Goal: Task Accomplishment & Management: Use online tool/utility

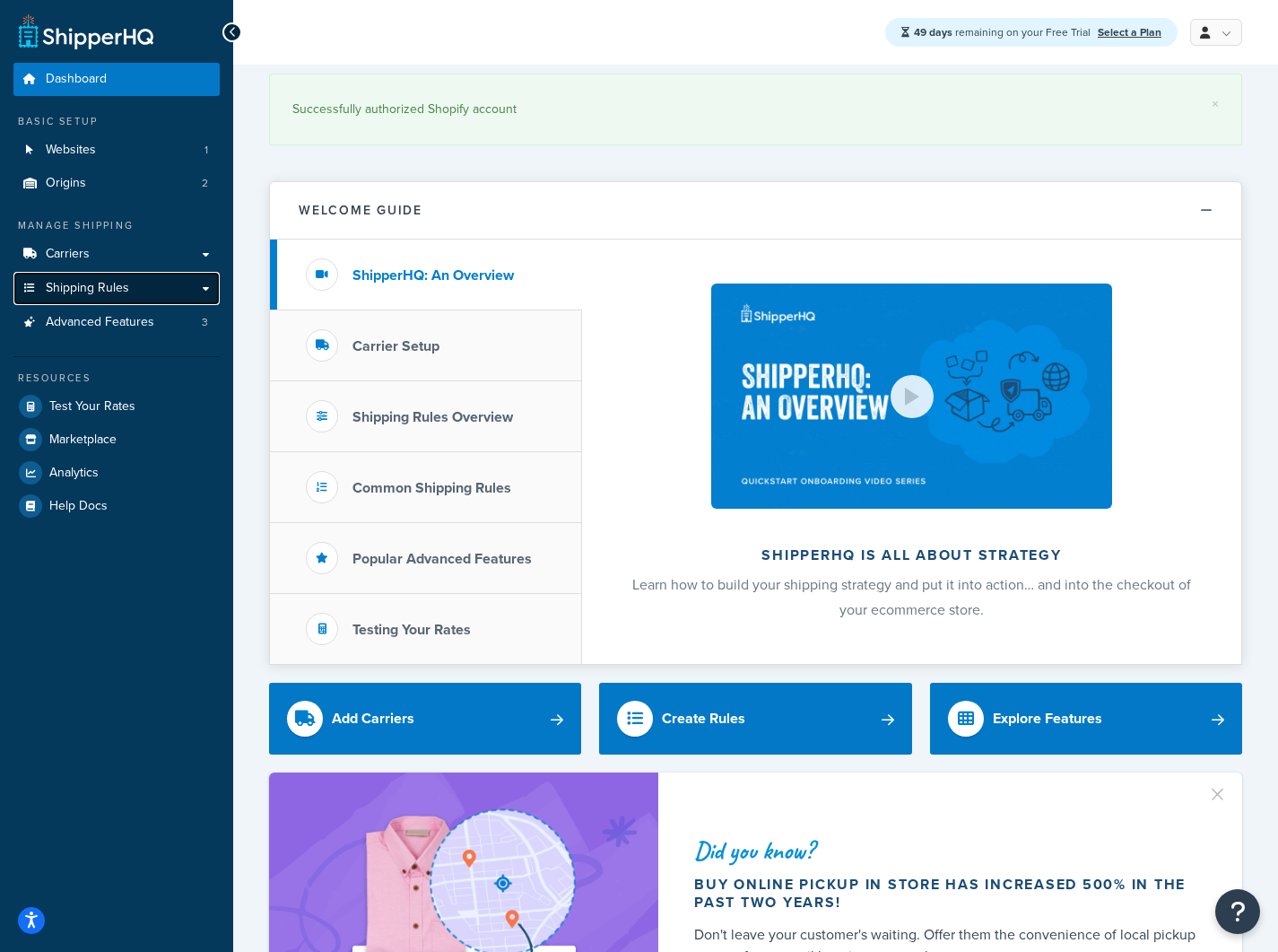
click at [137, 287] on link "Shipping Rules" at bounding box center [116, 288] width 206 height 34
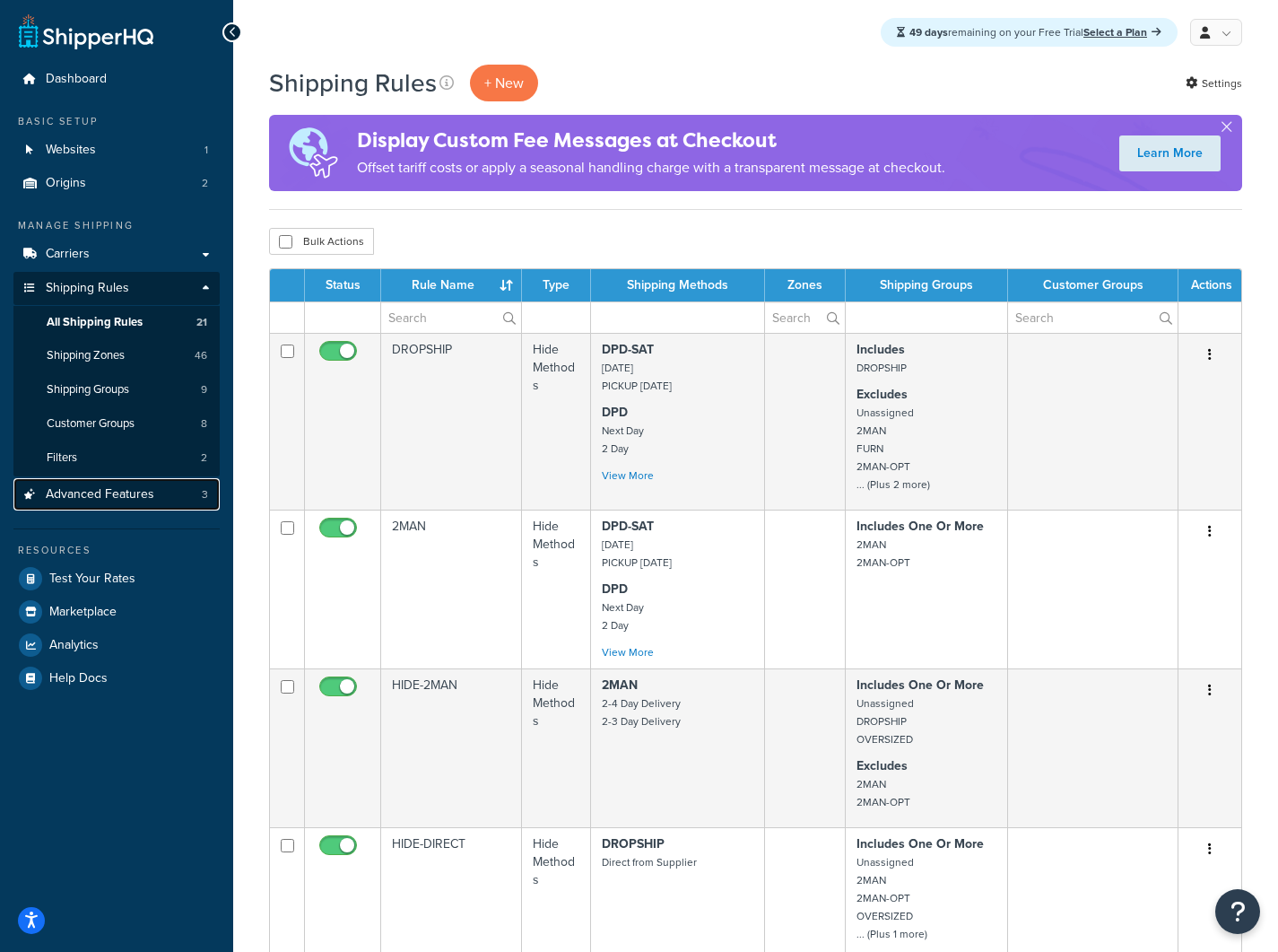
click at [102, 501] on span "Advanced Features" at bounding box center [100, 494] width 109 height 15
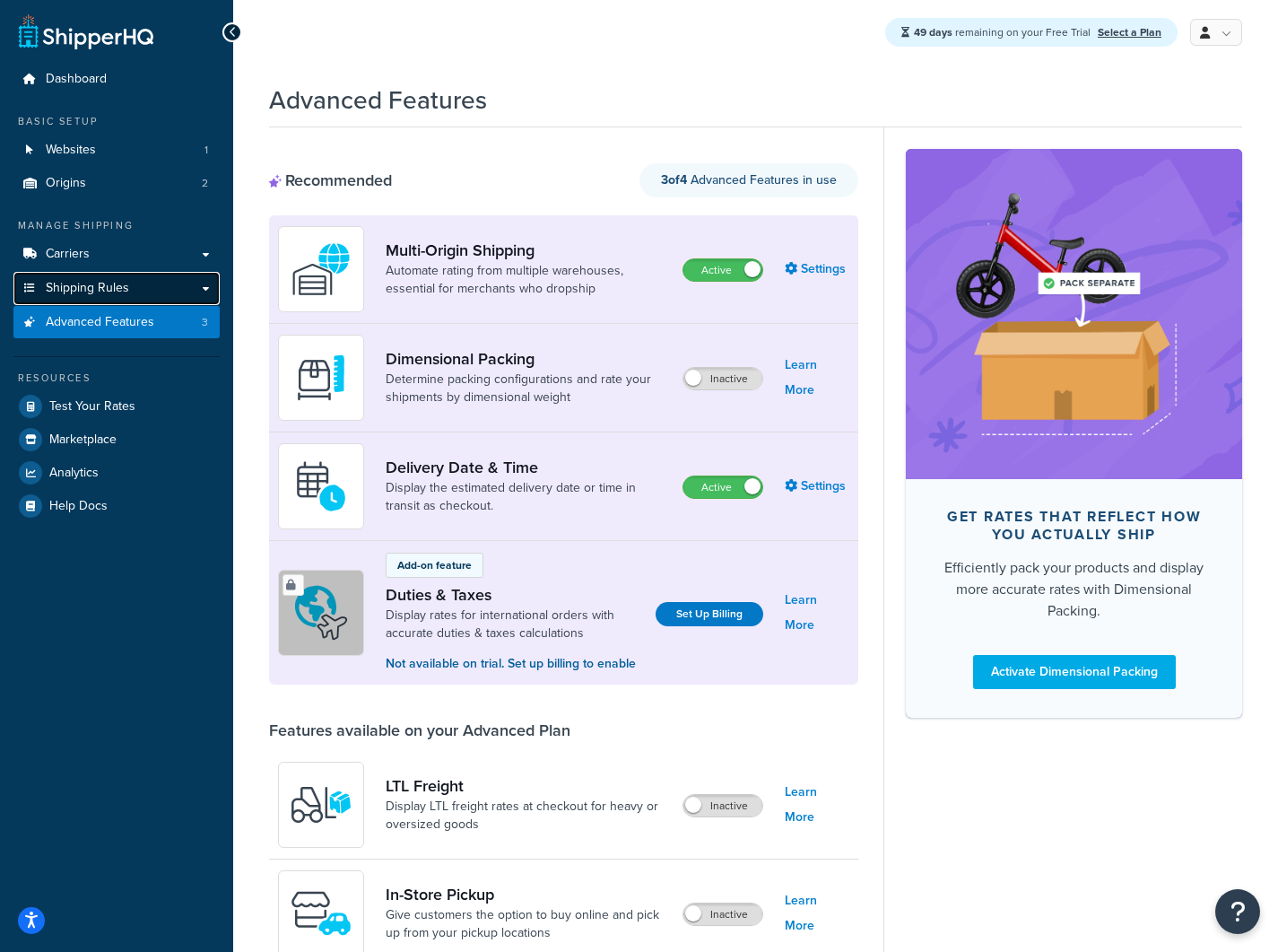
click at [122, 295] on span "Shipping Rules" at bounding box center [87, 288] width 84 height 15
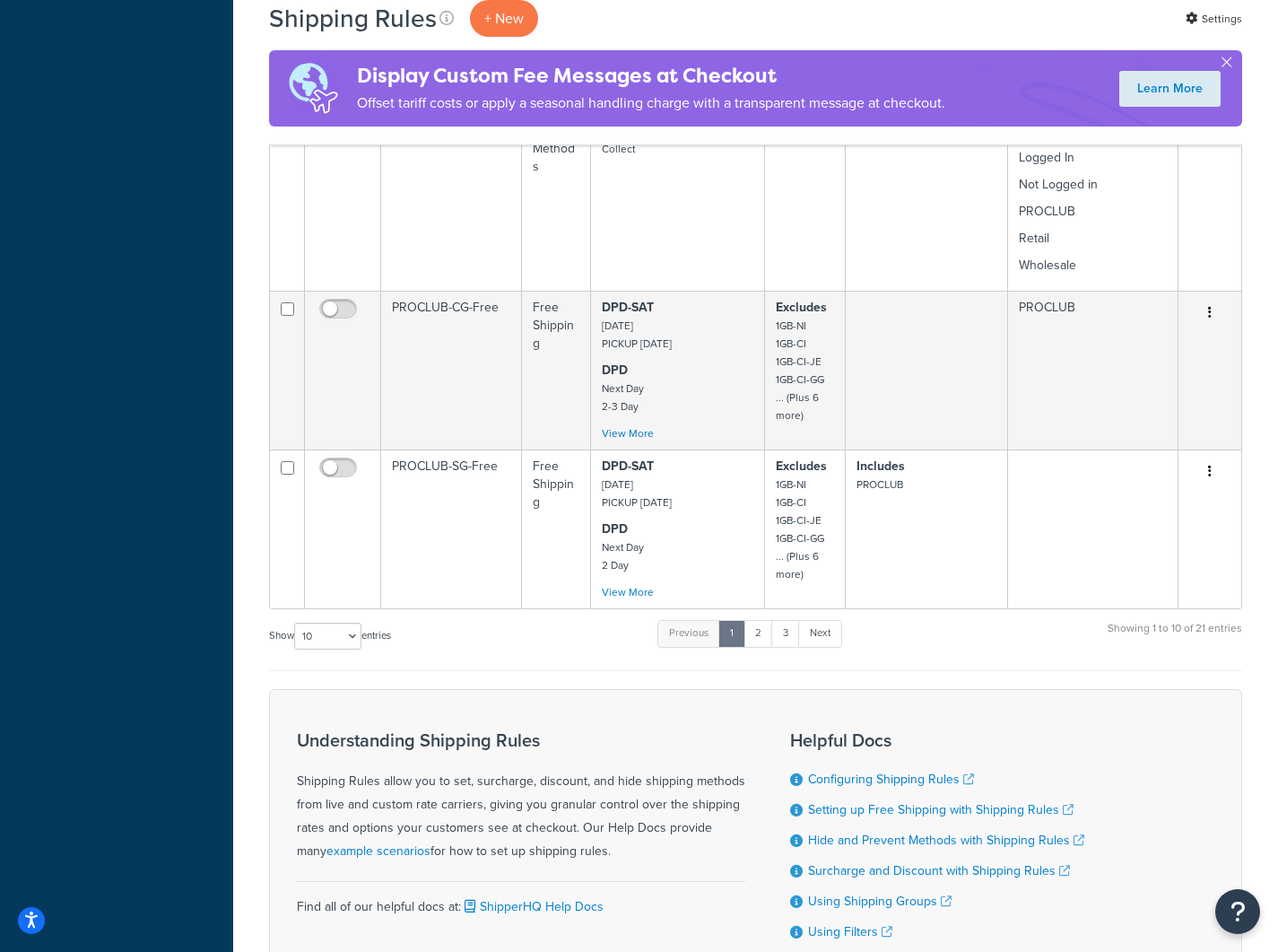
scroll to position [1163, 0]
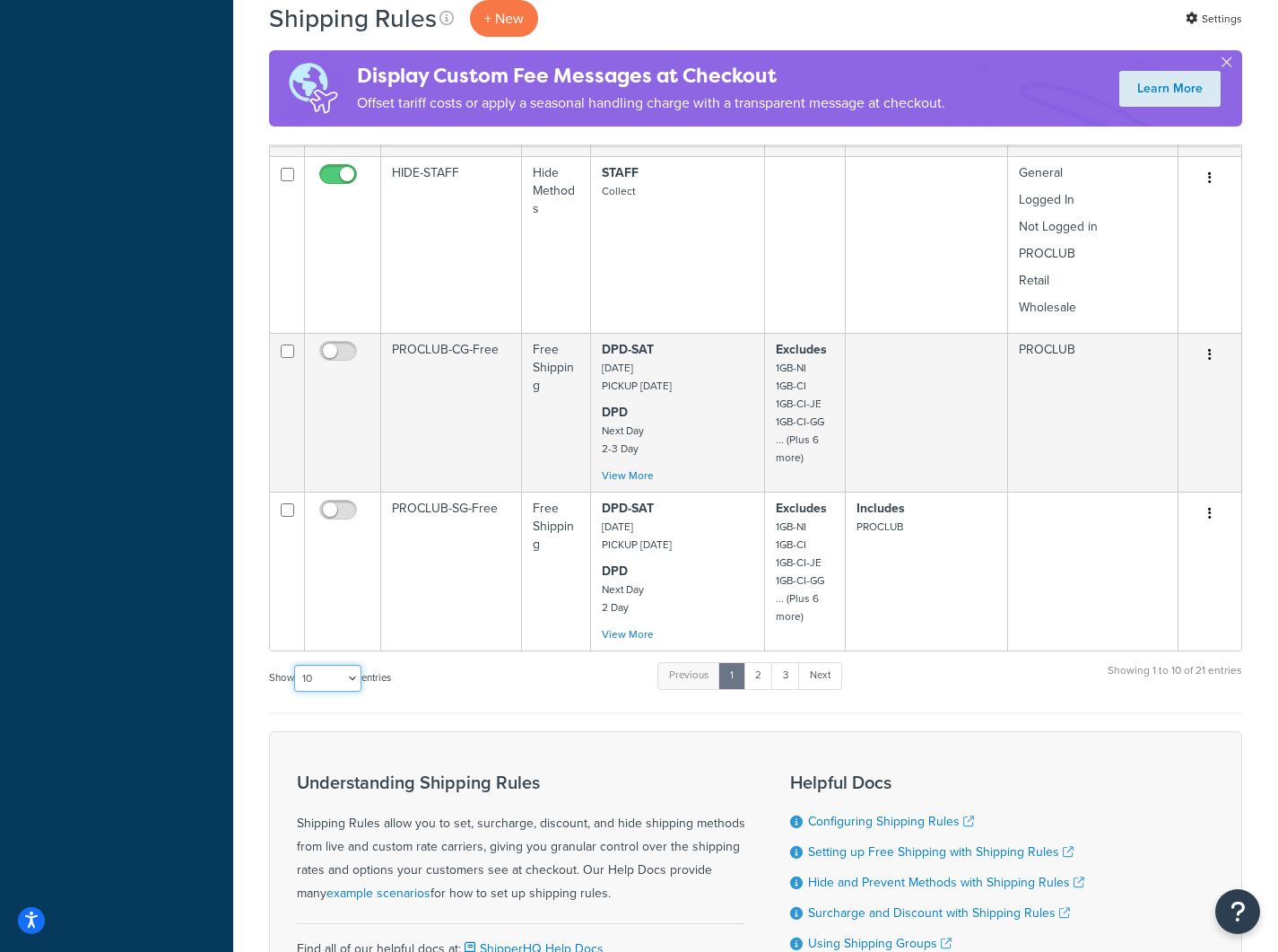
select select "100"
click at [296, 666] on select "10 15 25 50 100 1000" at bounding box center [328, 679] width 67 height 27
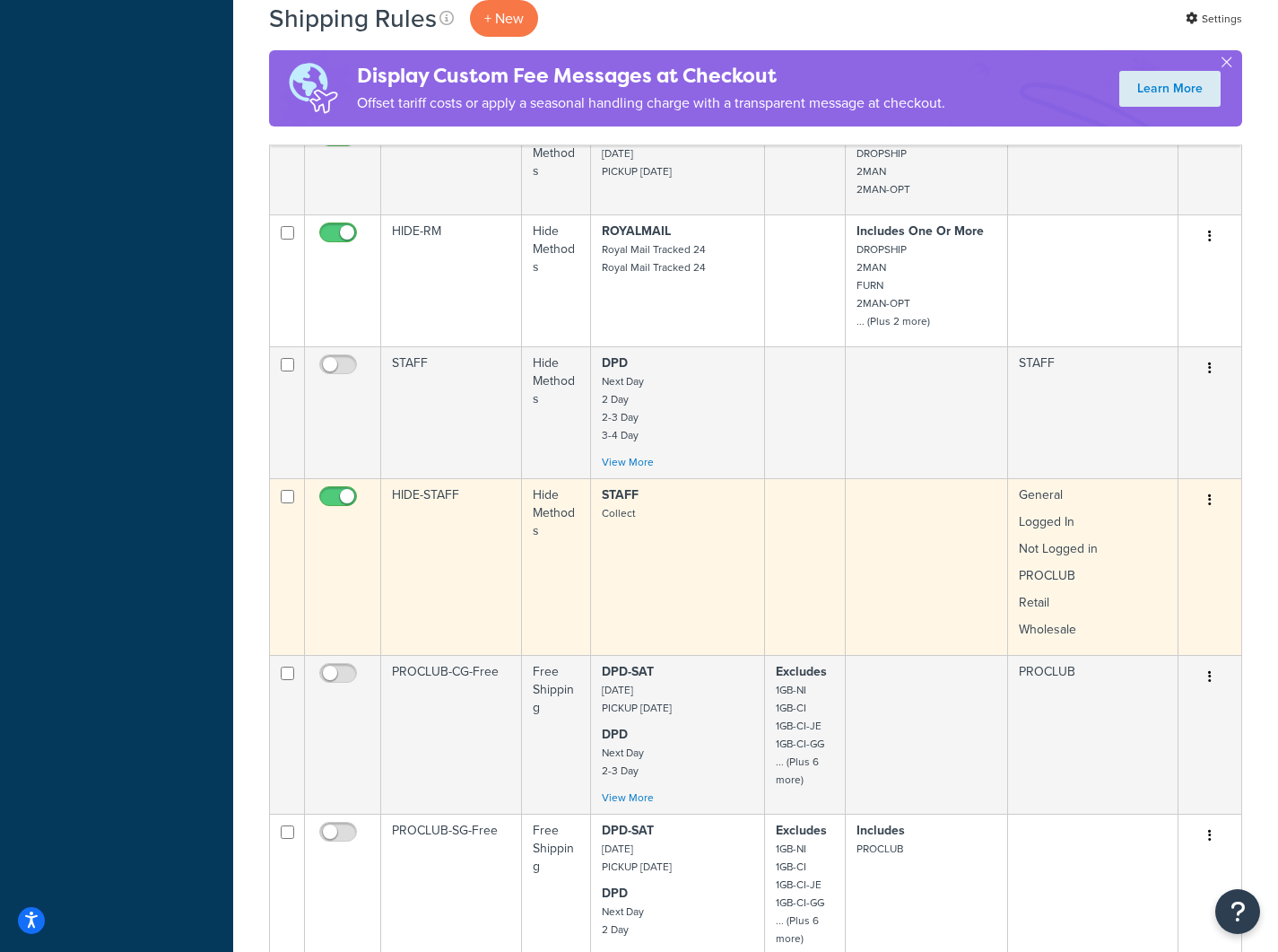
scroll to position [500, 0]
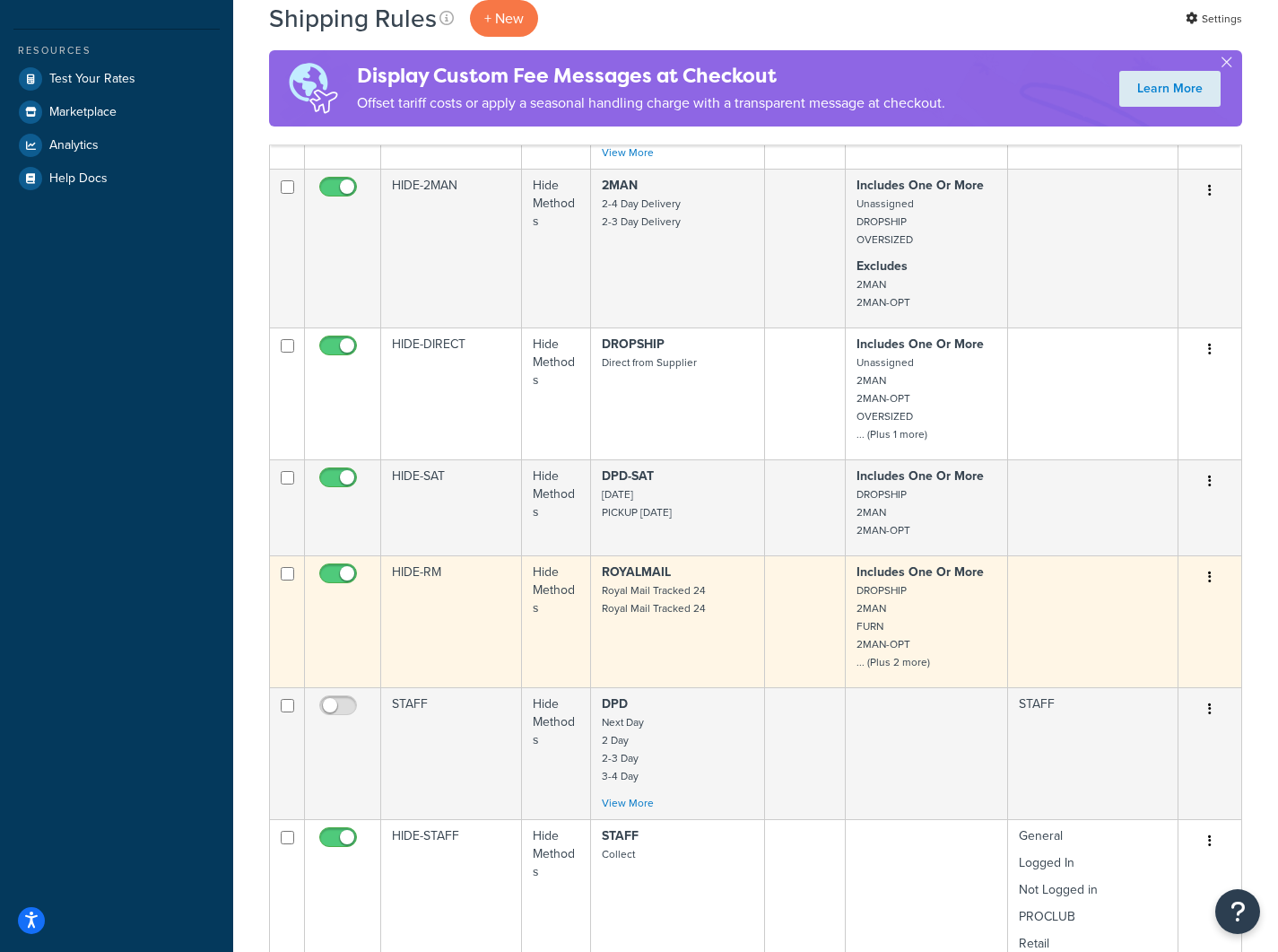
click at [727, 615] on p "ROYALMAIL Royal Mail Tracked 24 Royal Mail Tracked 24" at bounding box center [678, 590] width 152 height 54
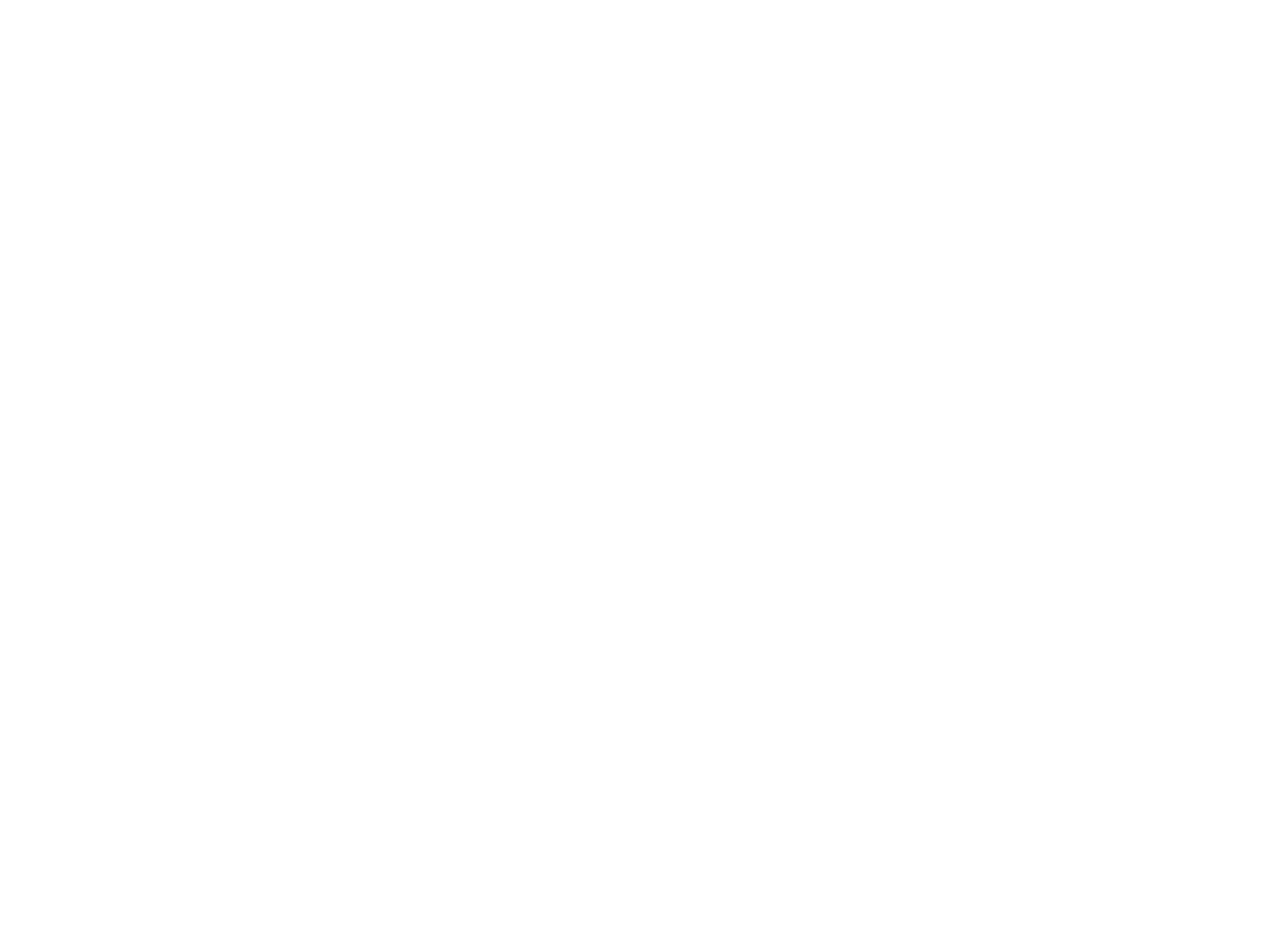
select select "HIDE"
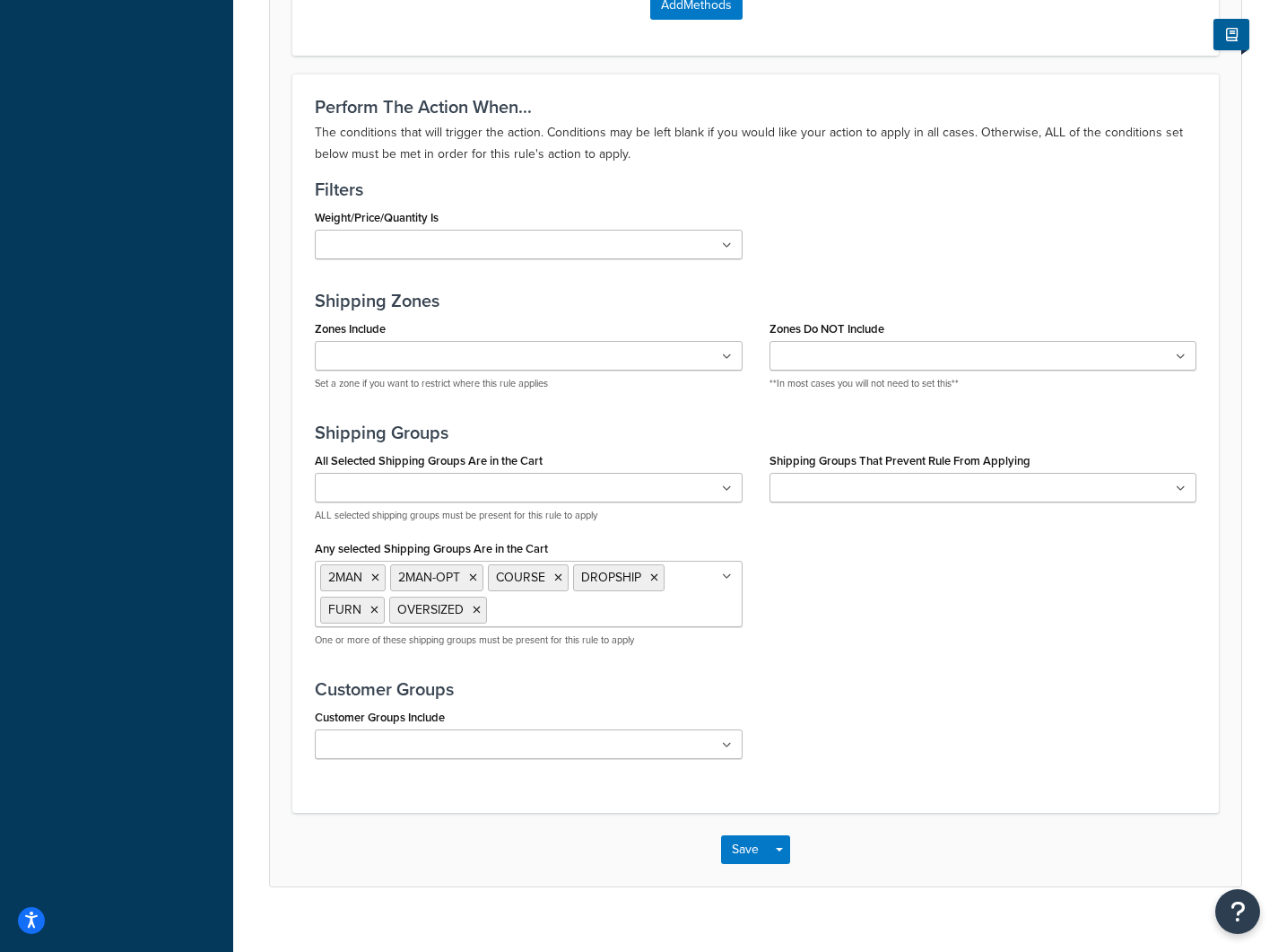
scroll to position [977, 0]
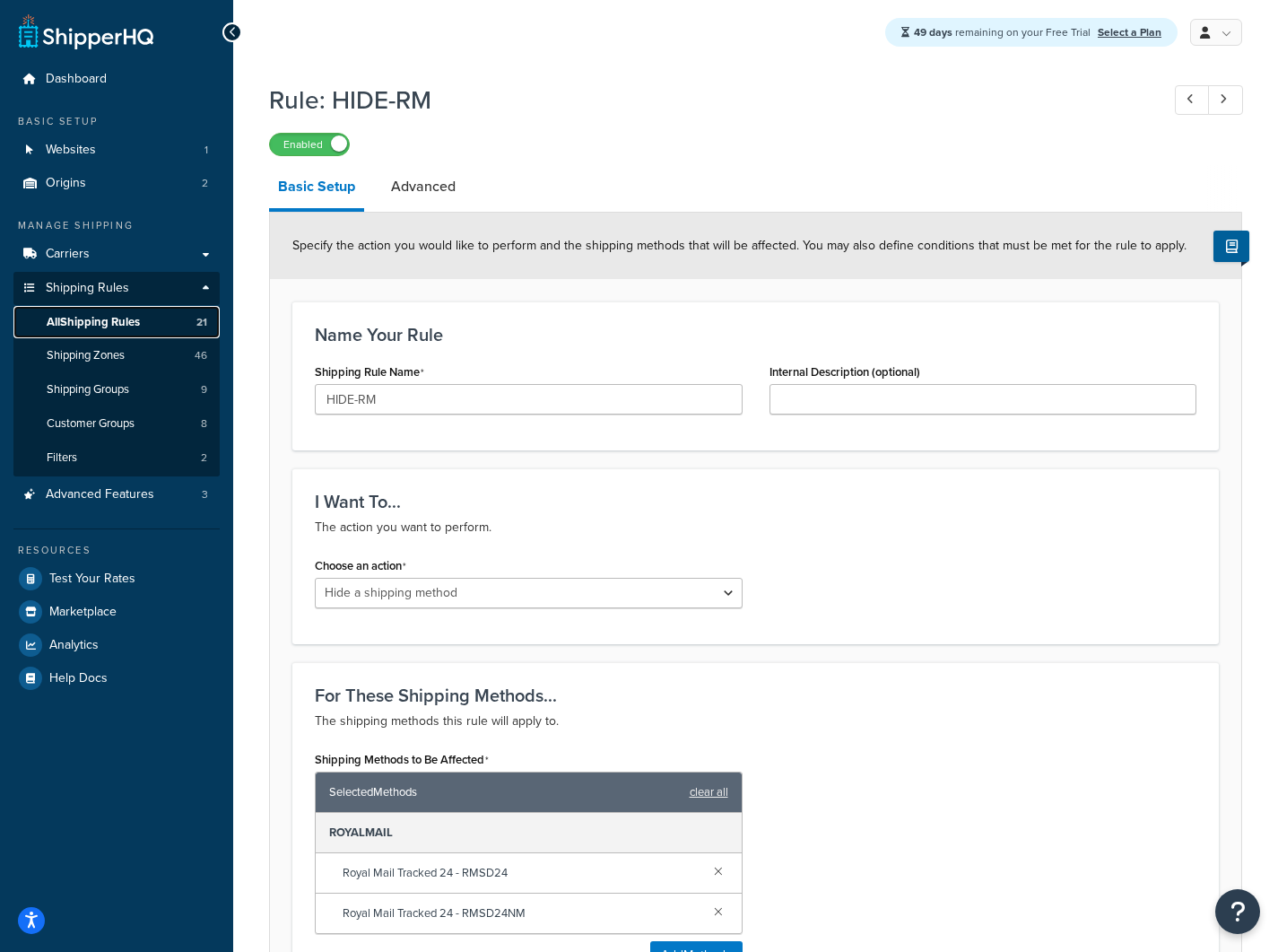
click at [101, 315] on span "All Shipping Rules" at bounding box center [93, 322] width 94 height 15
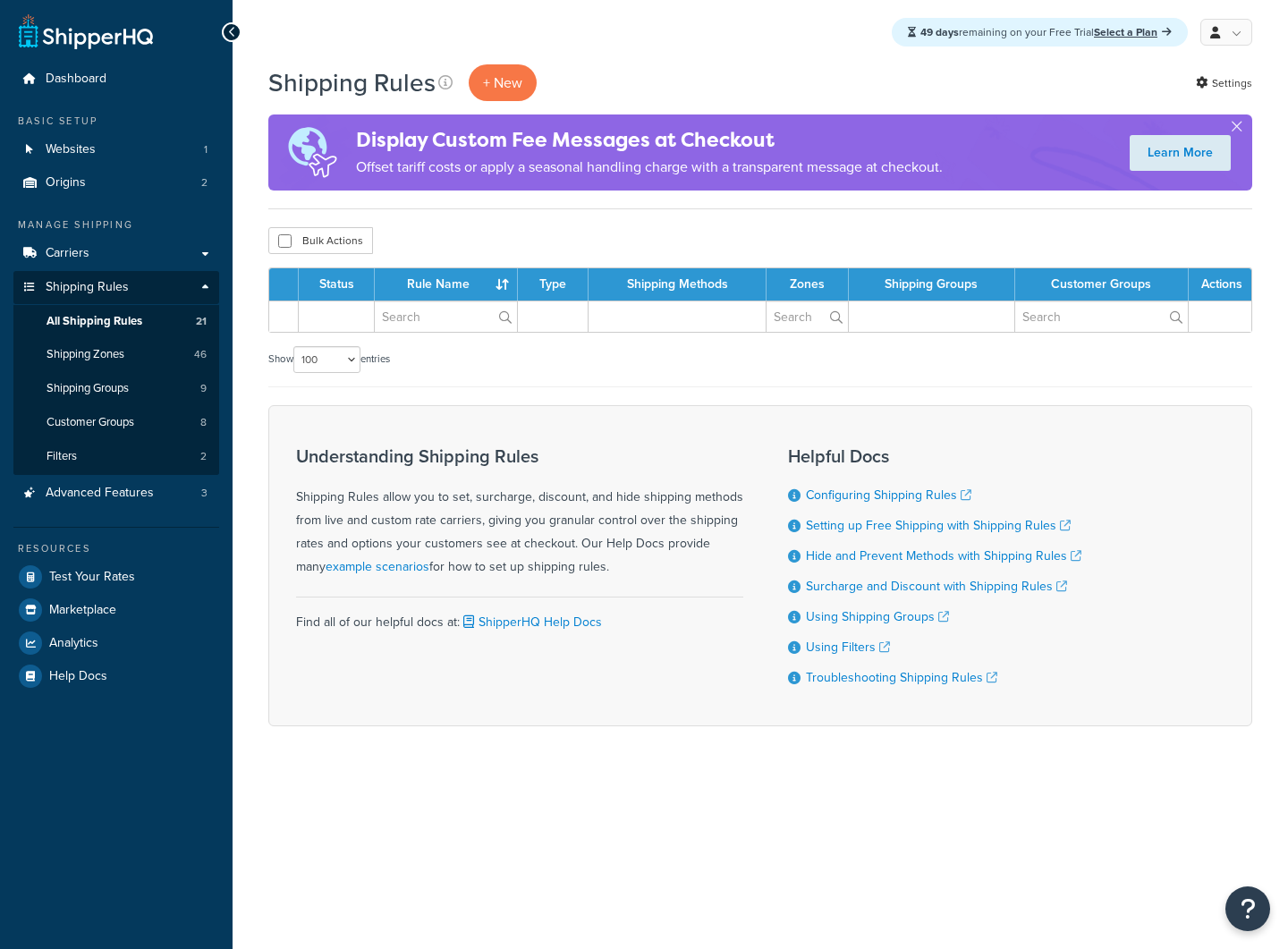
select select "100"
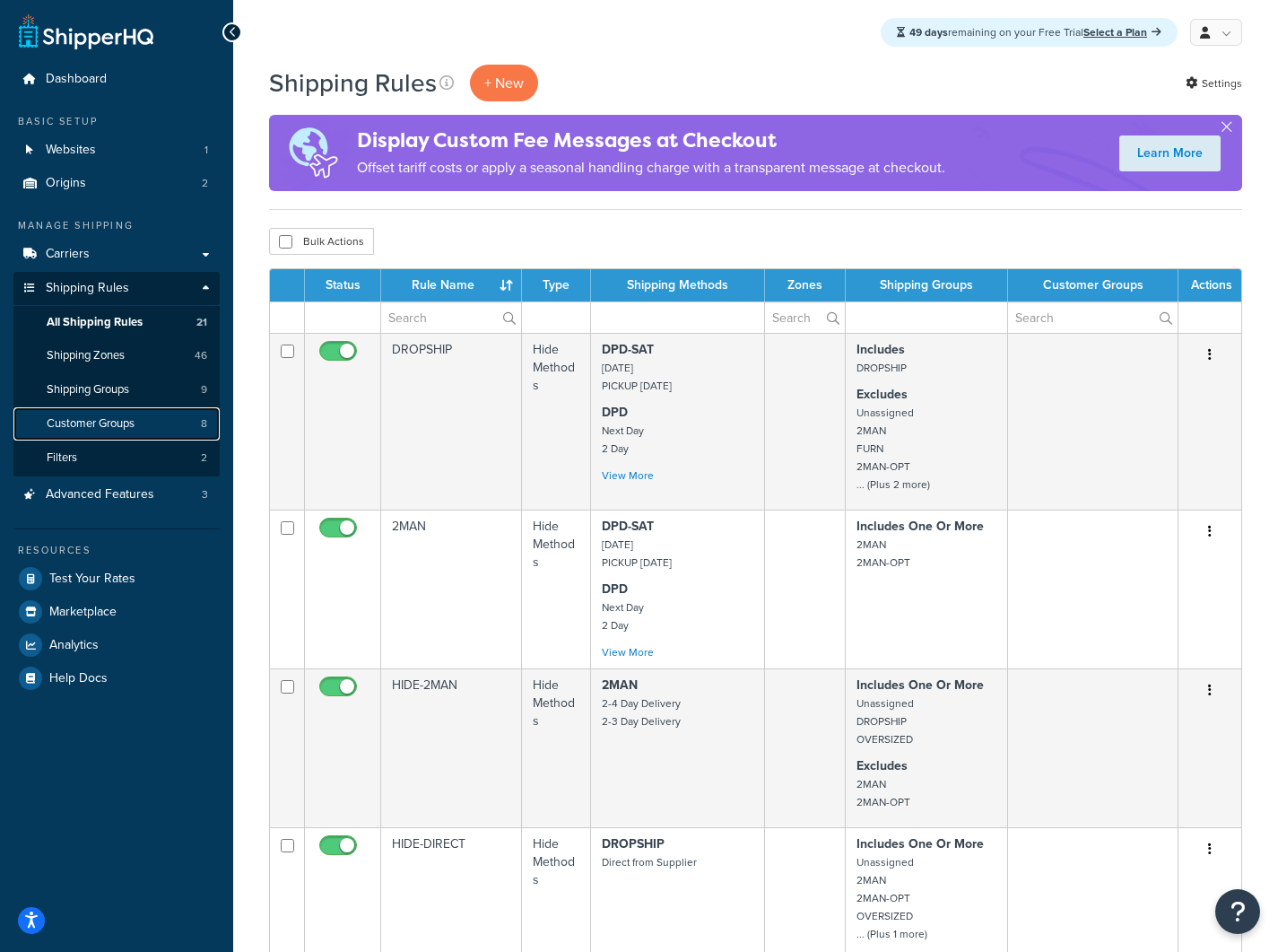
click at [107, 421] on span "Customer Groups" at bounding box center [90, 423] width 88 height 15
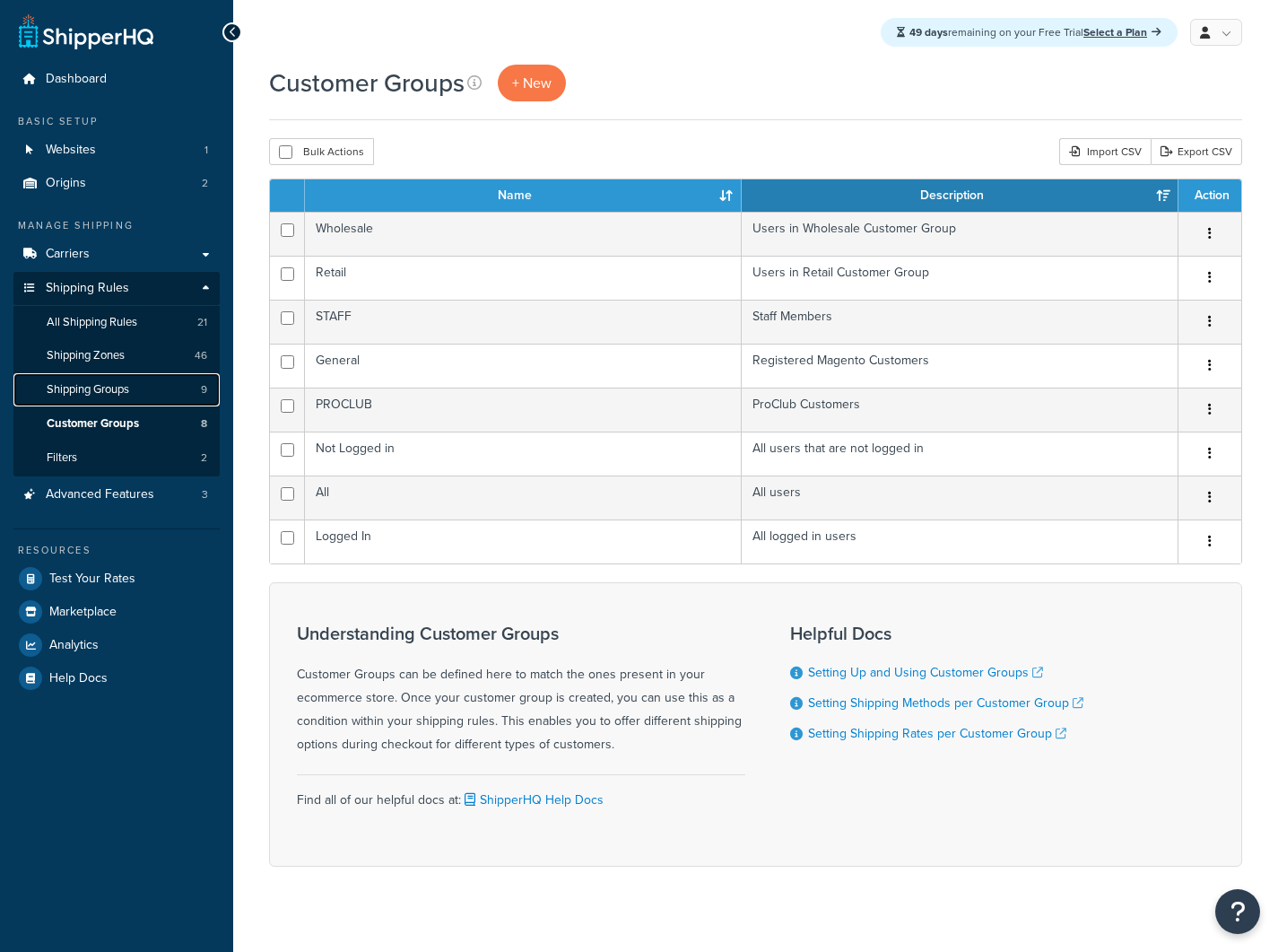
click at [114, 387] on span "Shipping Groups" at bounding box center [87, 390] width 83 height 15
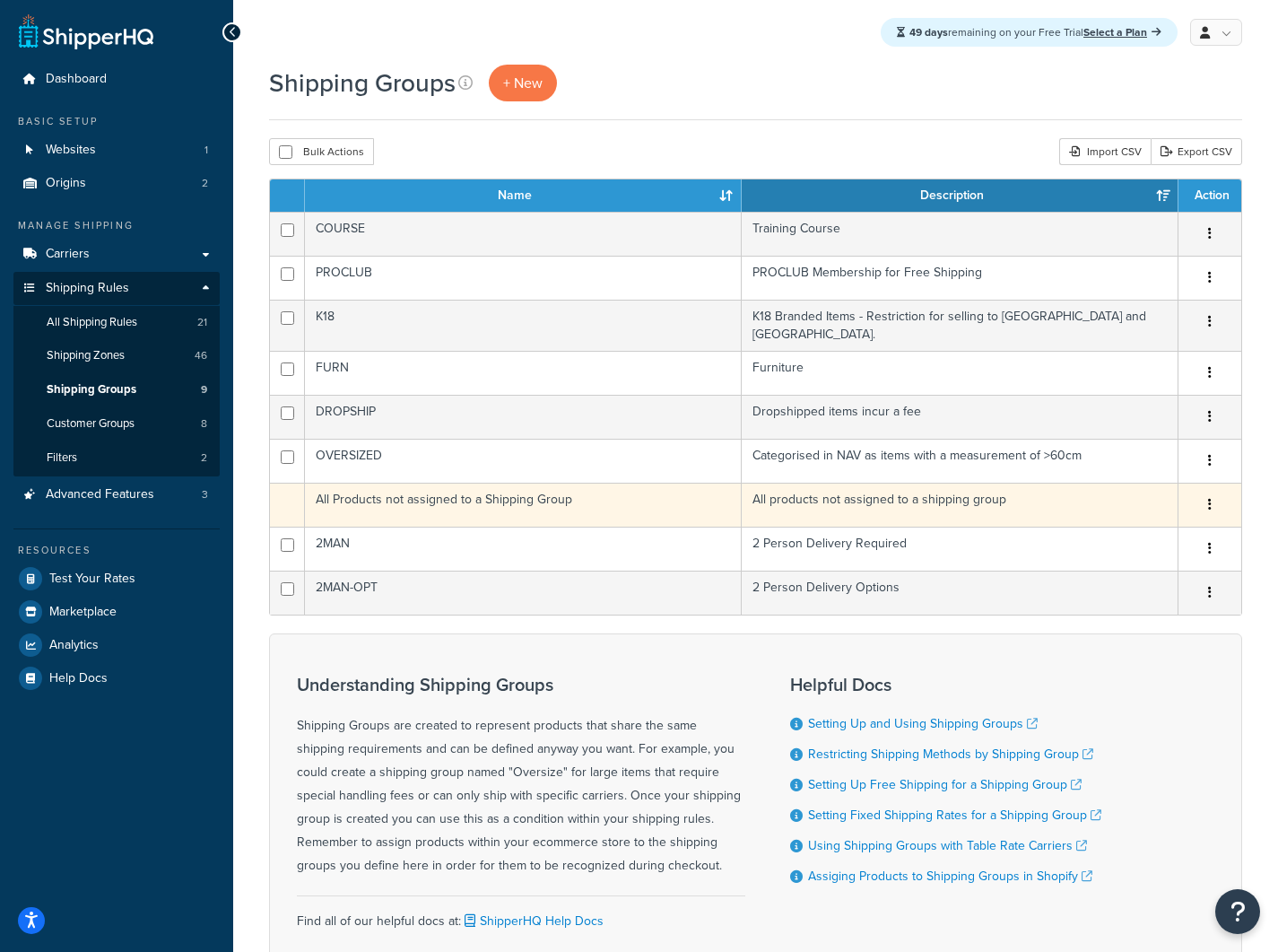
click at [837, 501] on td "All products not assigned to a shipping group" at bounding box center [960, 504] width 437 height 44
click at [1205, 492] on button "button" at bounding box center [1211, 505] width 25 height 29
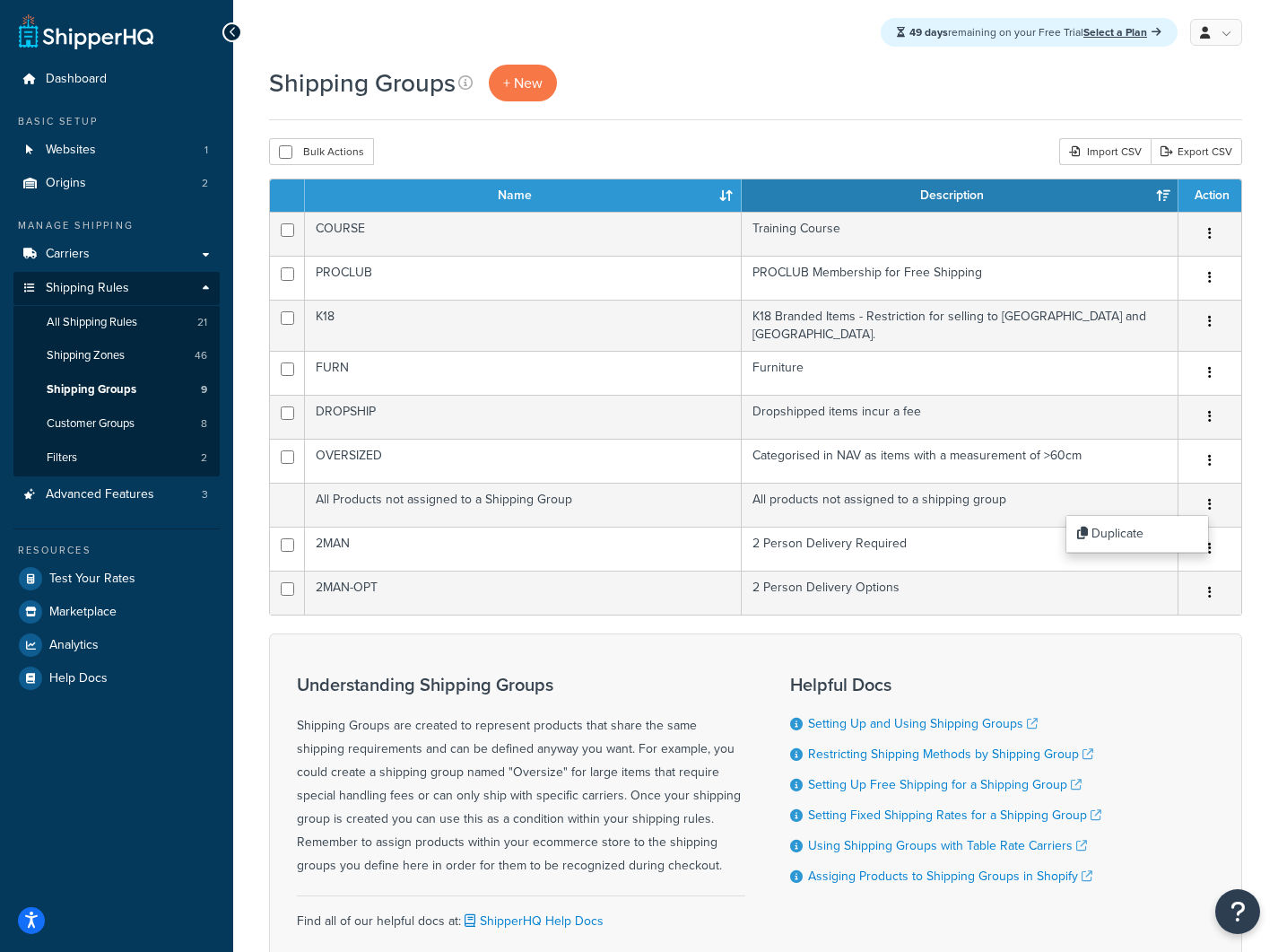
click at [613, 633] on div "Understanding Shipping Groups Shipping Groups are created to represent products…" at bounding box center [756, 810] width 974 height 354
click at [101, 353] on span "Shipping Zones" at bounding box center [85, 355] width 78 height 15
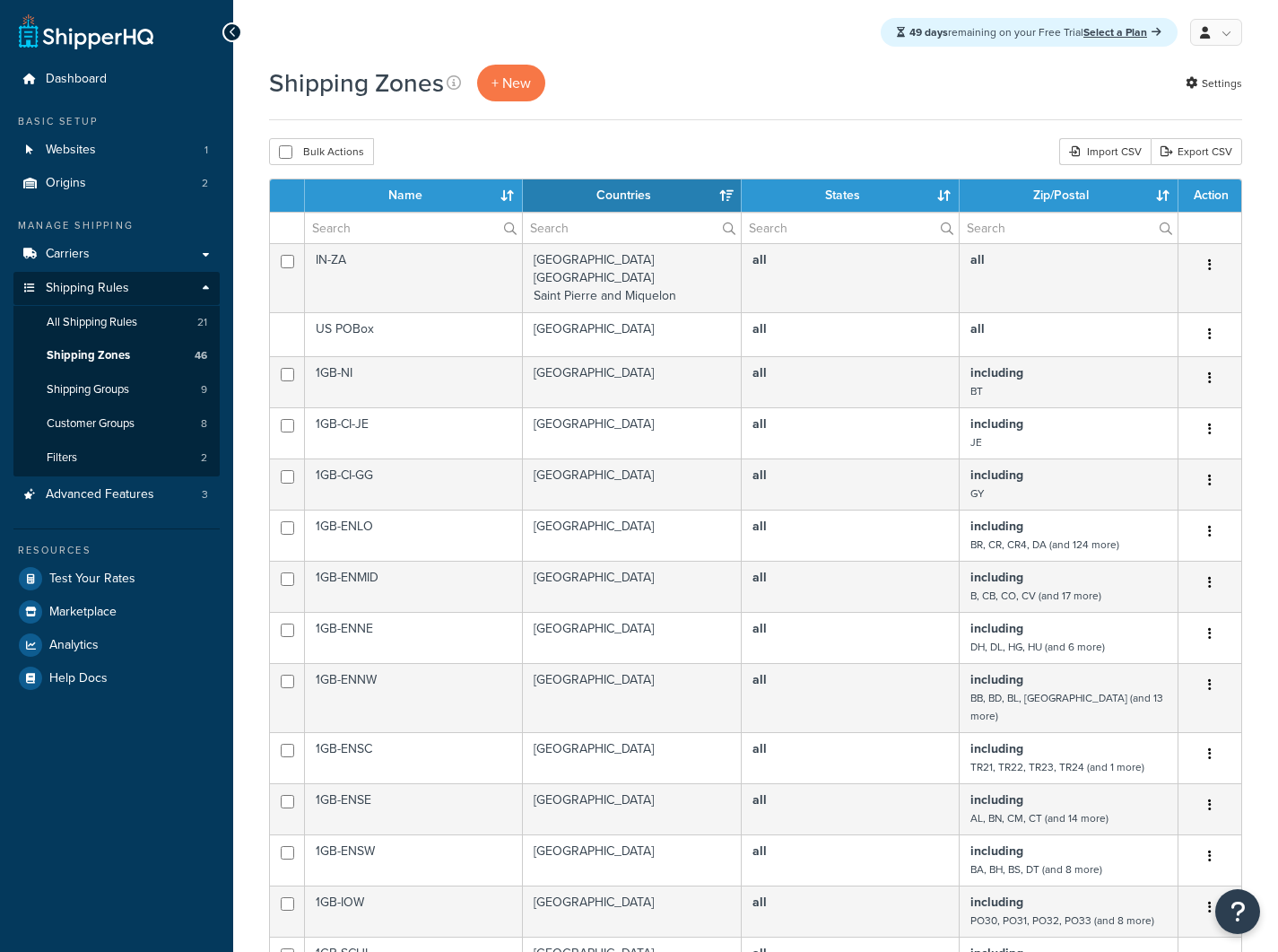
select select "15"
click at [107, 325] on span "All Shipping Rules" at bounding box center [92, 322] width 91 height 15
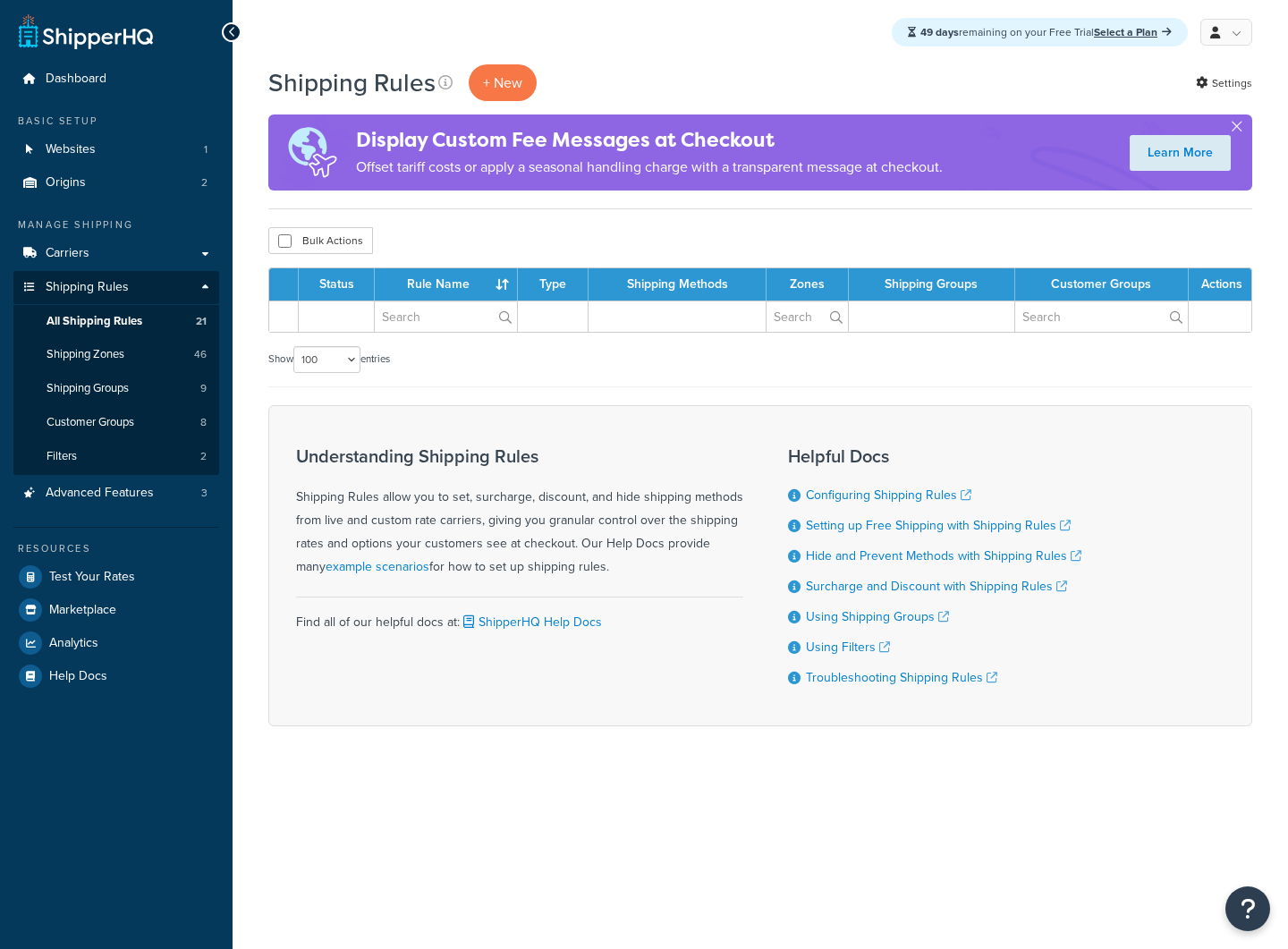
select select "100"
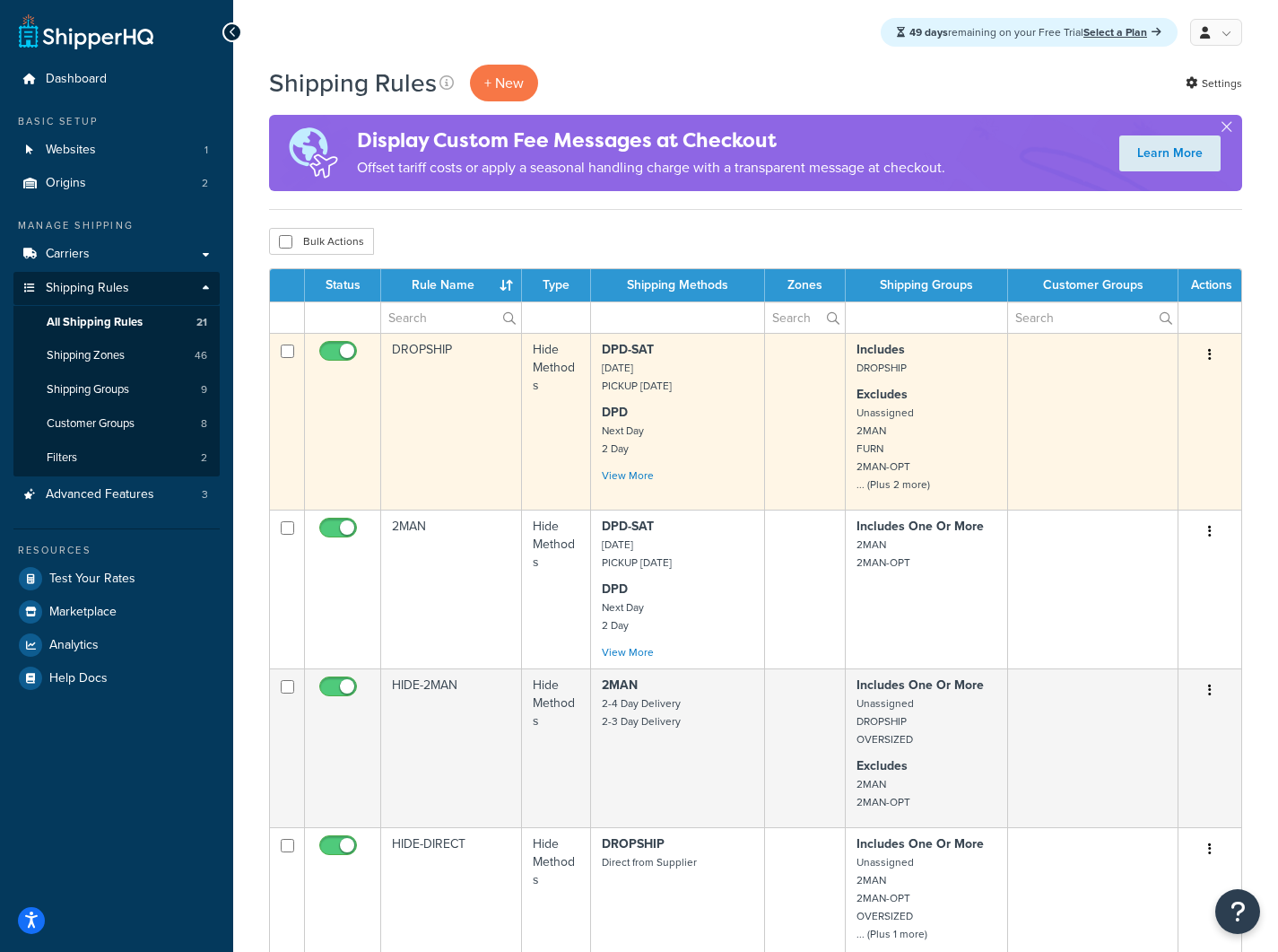
click at [1213, 352] on button "button" at bounding box center [1211, 355] width 25 height 29
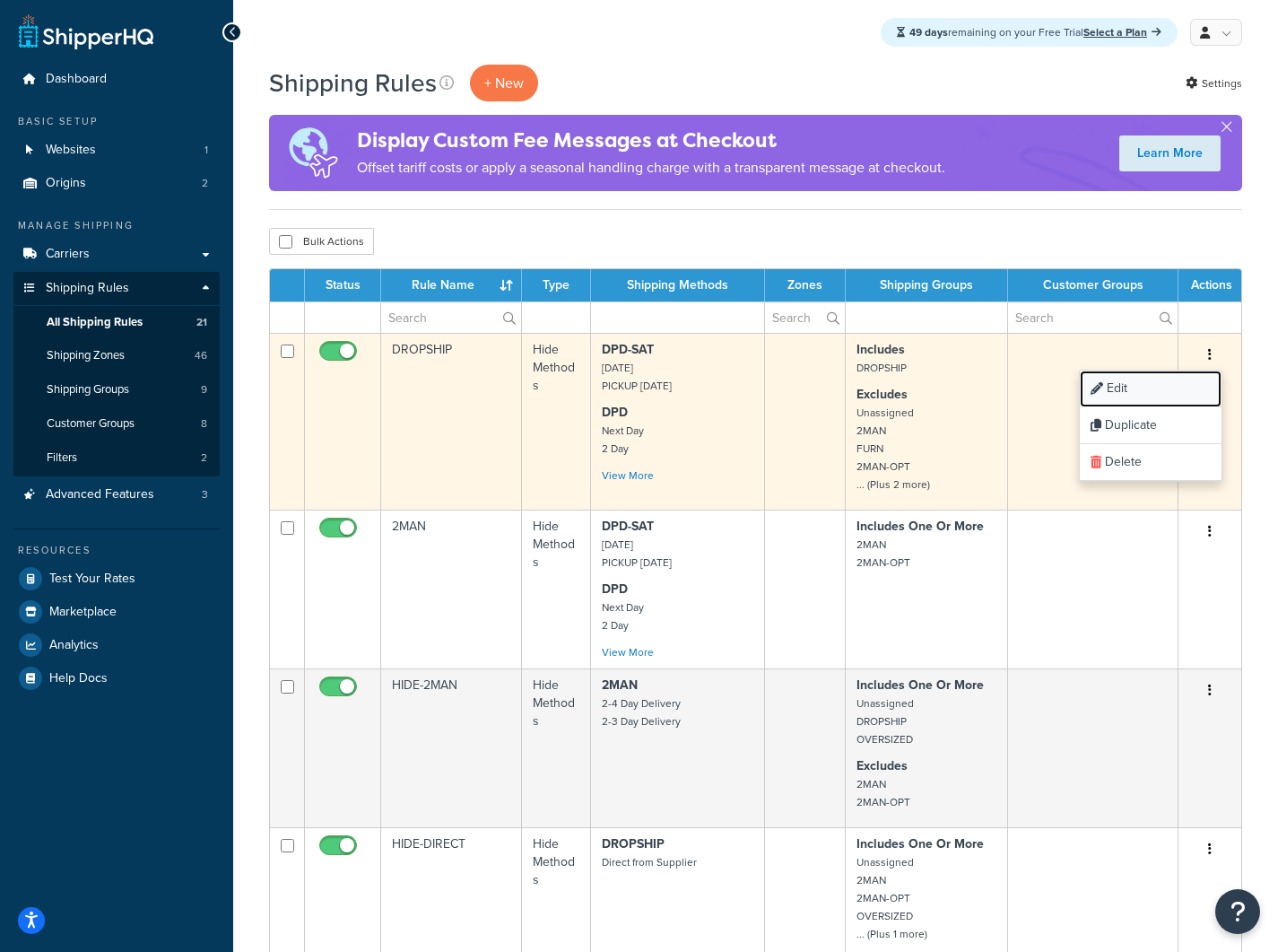
click at [1150, 388] on link "Edit" at bounding box center [1151, 389] width 142 height 36
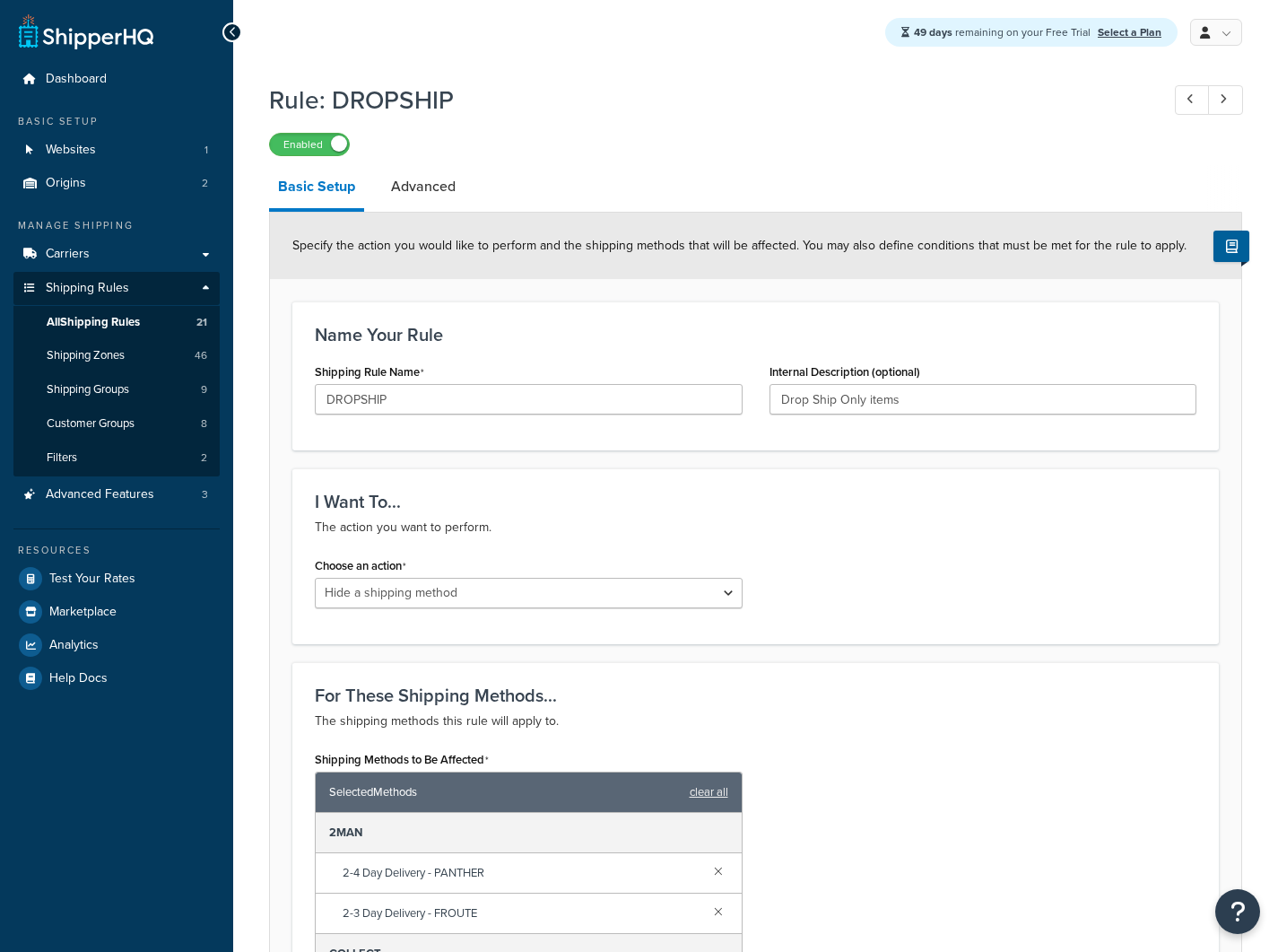
select select "HIDE"
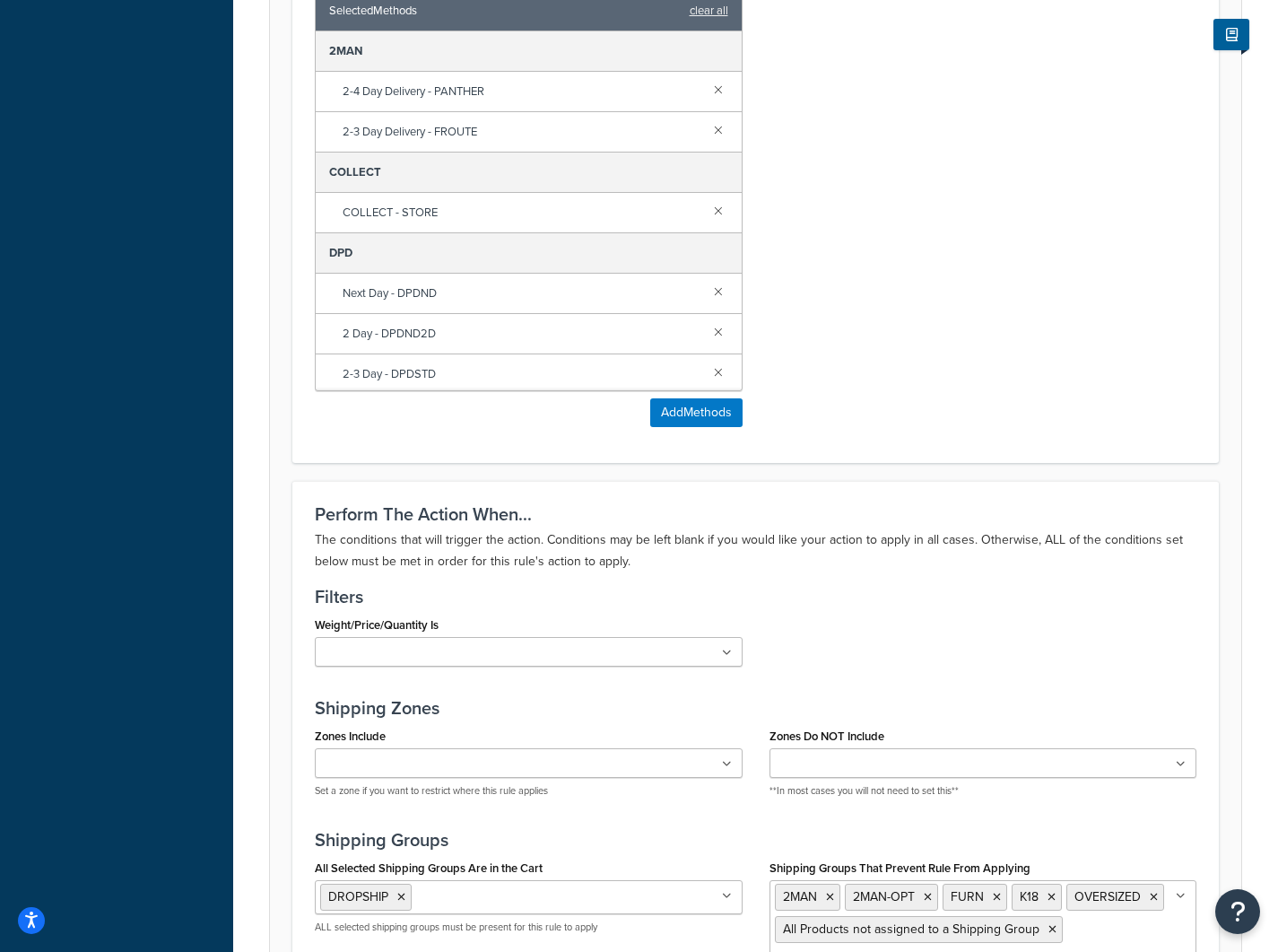
scroll to position [1184, 0]
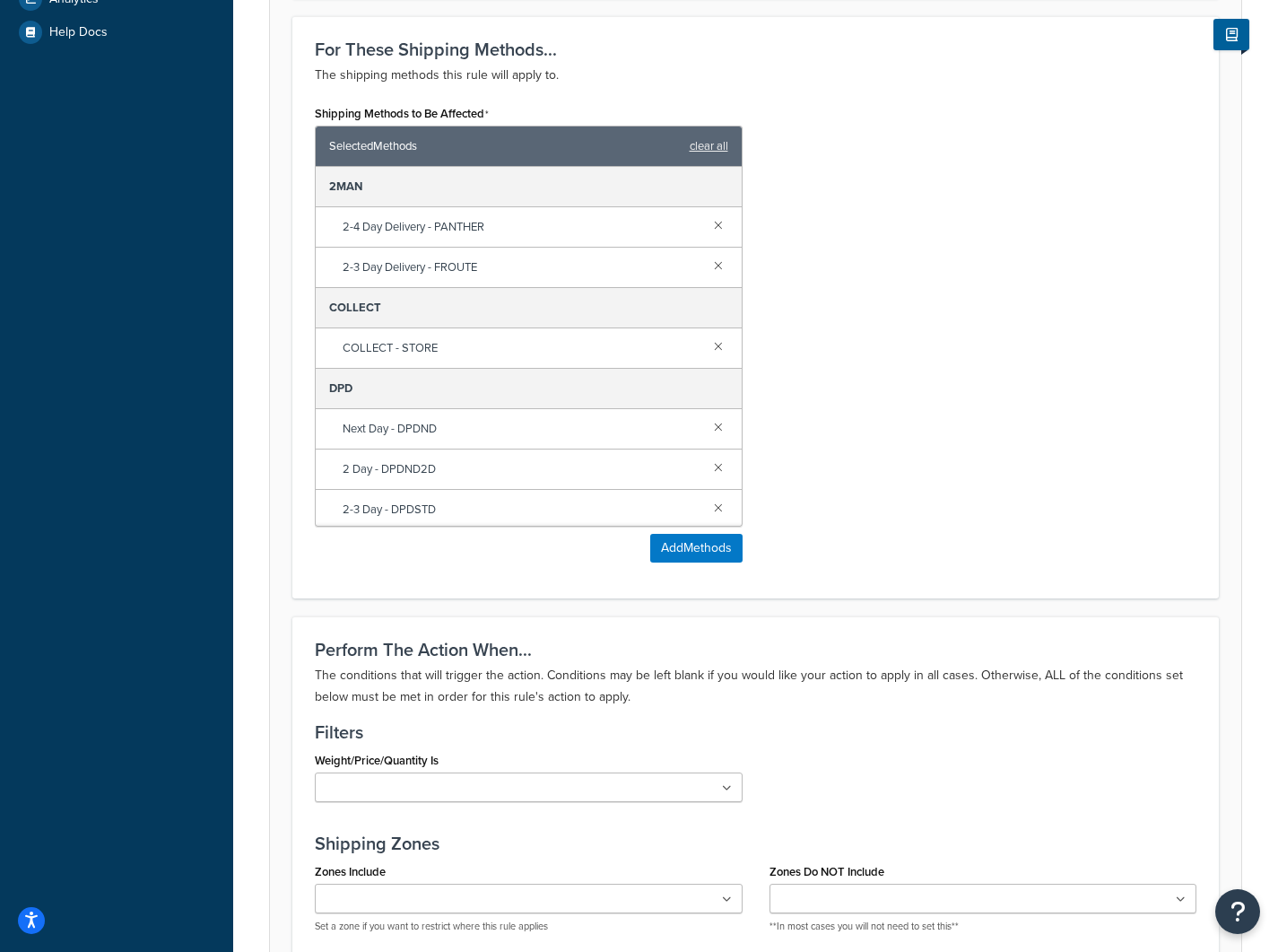
scroll to position [1184, 0]
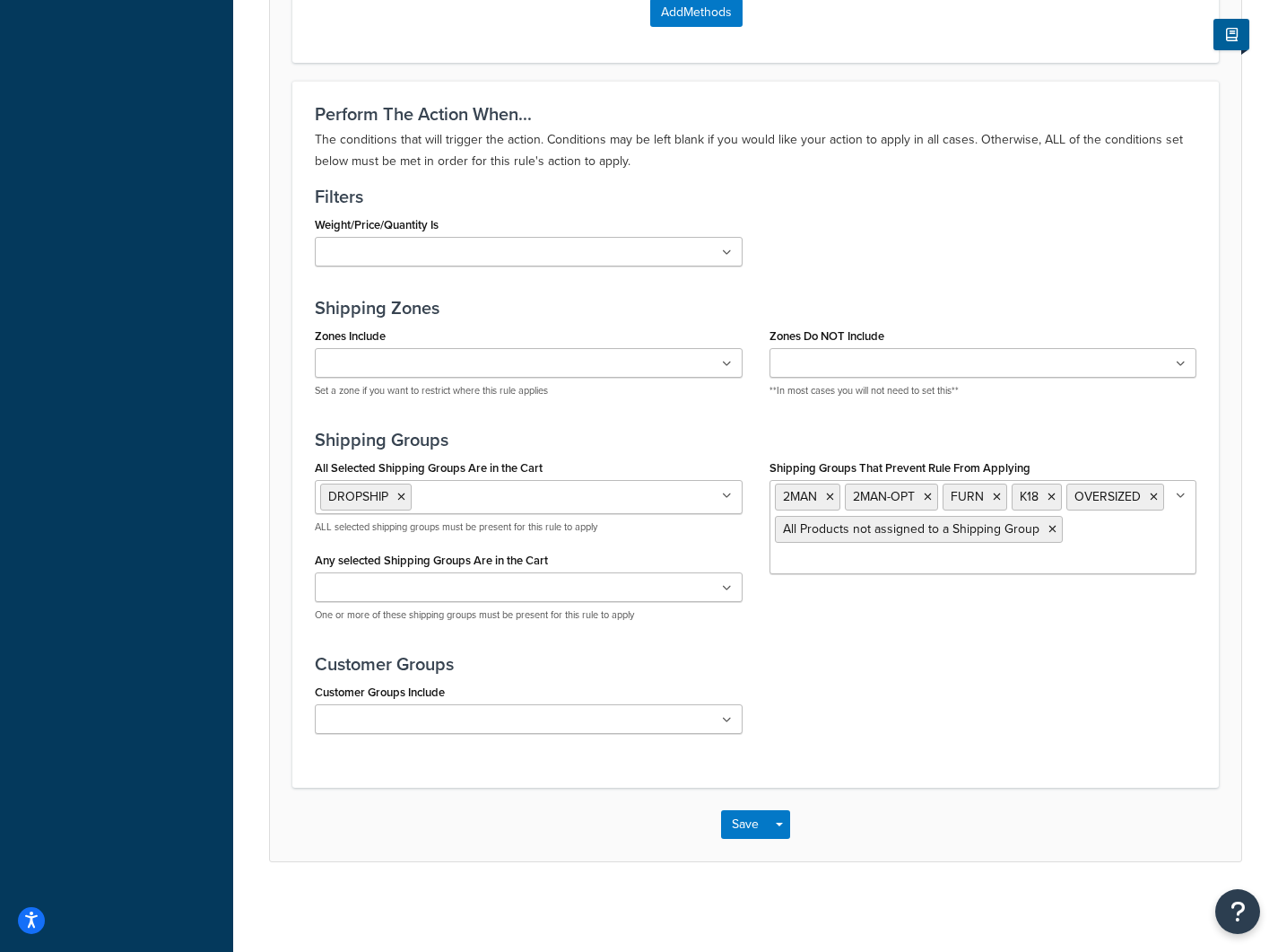
drag, startPoint x: 830, startPoint y: 504, endPoint x: 756, endPoint y: 84, distance: 426.5
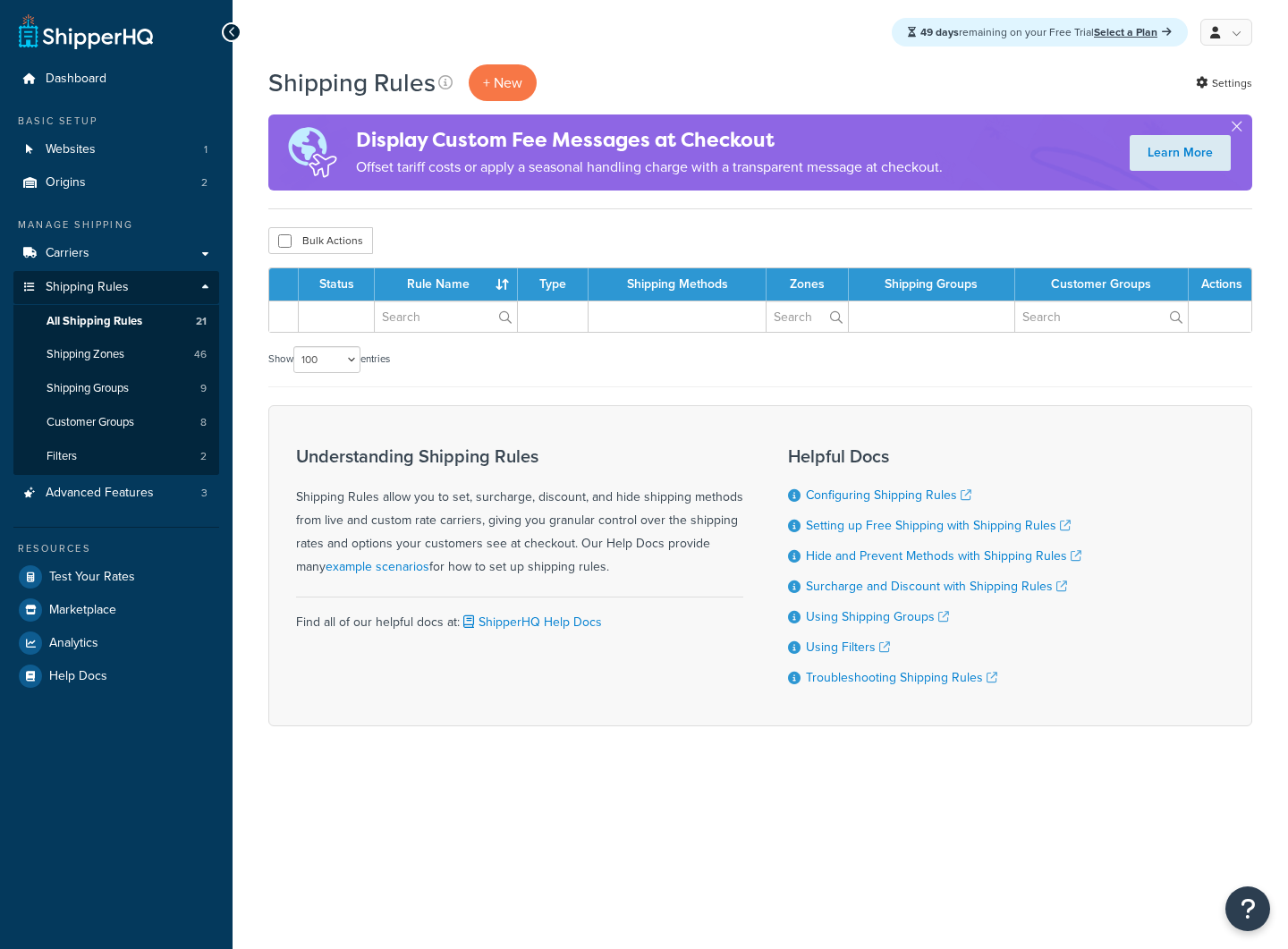
select select "100"
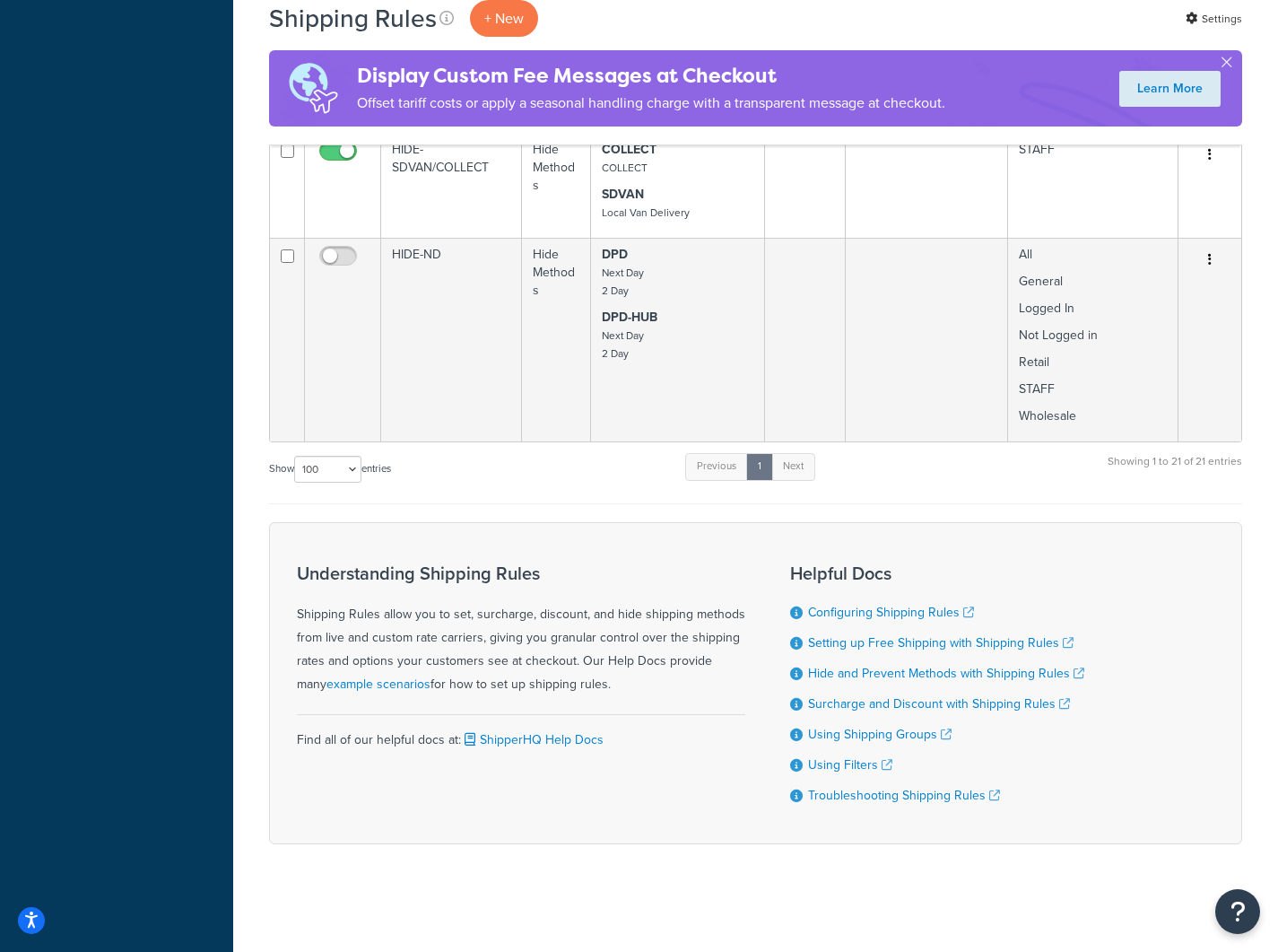
scroll to position [2801, 0]
click at [888, 642] on link "Setting up Free Shipping with Shipping Rules" at bounding box center [941, 642] width 265 height 19
drag, startPoint x: 1072, startPoint y: 634, endPoint x: 857, endPoint y: 625, distance: 215.2
click at [857, 625] on div "Understanding Shipping Rules Shipping Rules allow you to set, surcharge, discou…" at bounding box center [756, 683] width 974 height 322
copy link "Setting up Free Shipping with Shipping Rules"
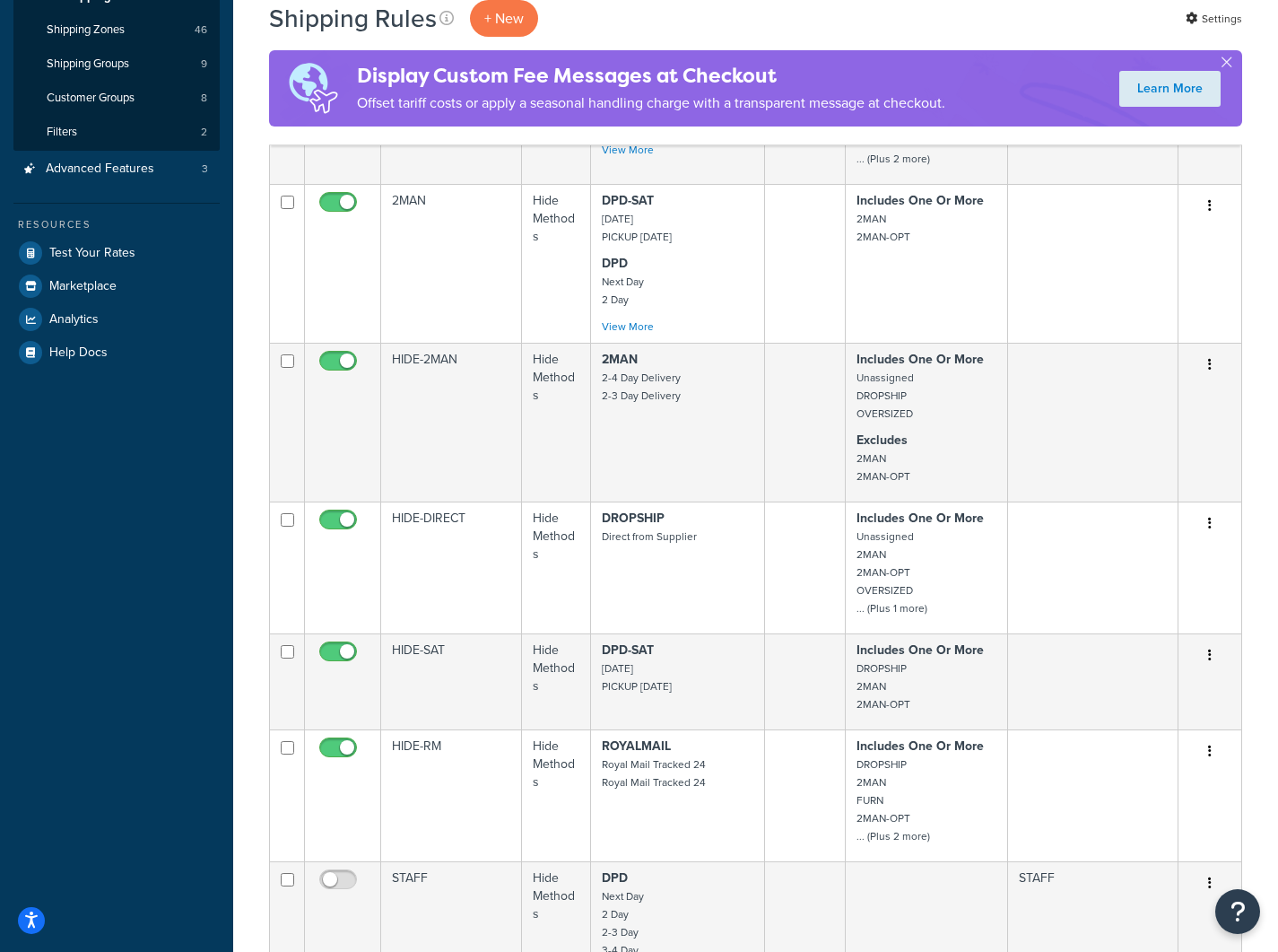
scroll to position [0, 0]
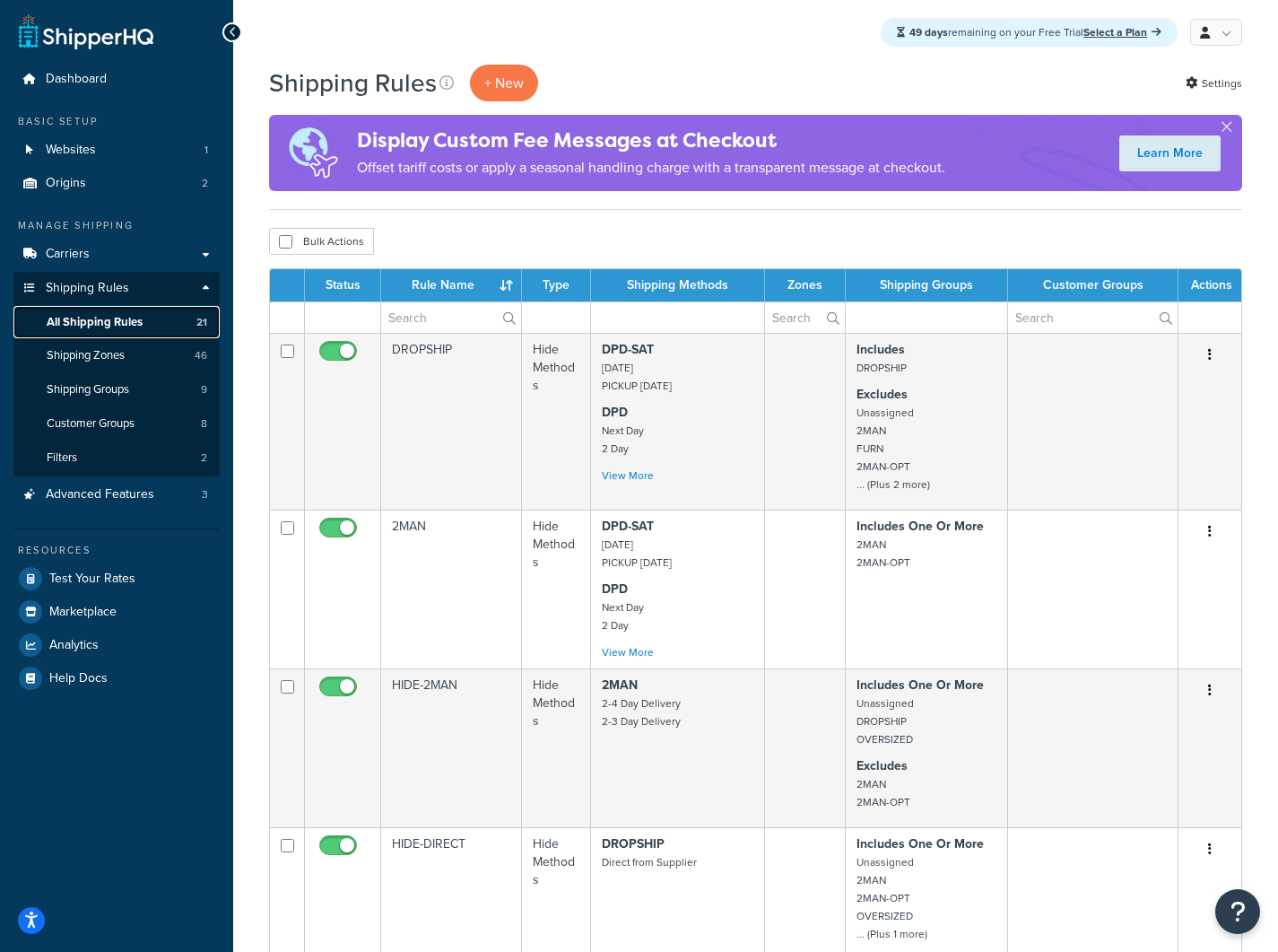
click at [117, 337] on link "All Shipping Rules 21" at bounding box center [116, 322] width 206 height 34
click at [112, 361] on span "Shipping Zones" at bounding box center [85, 355] width 78 height 15
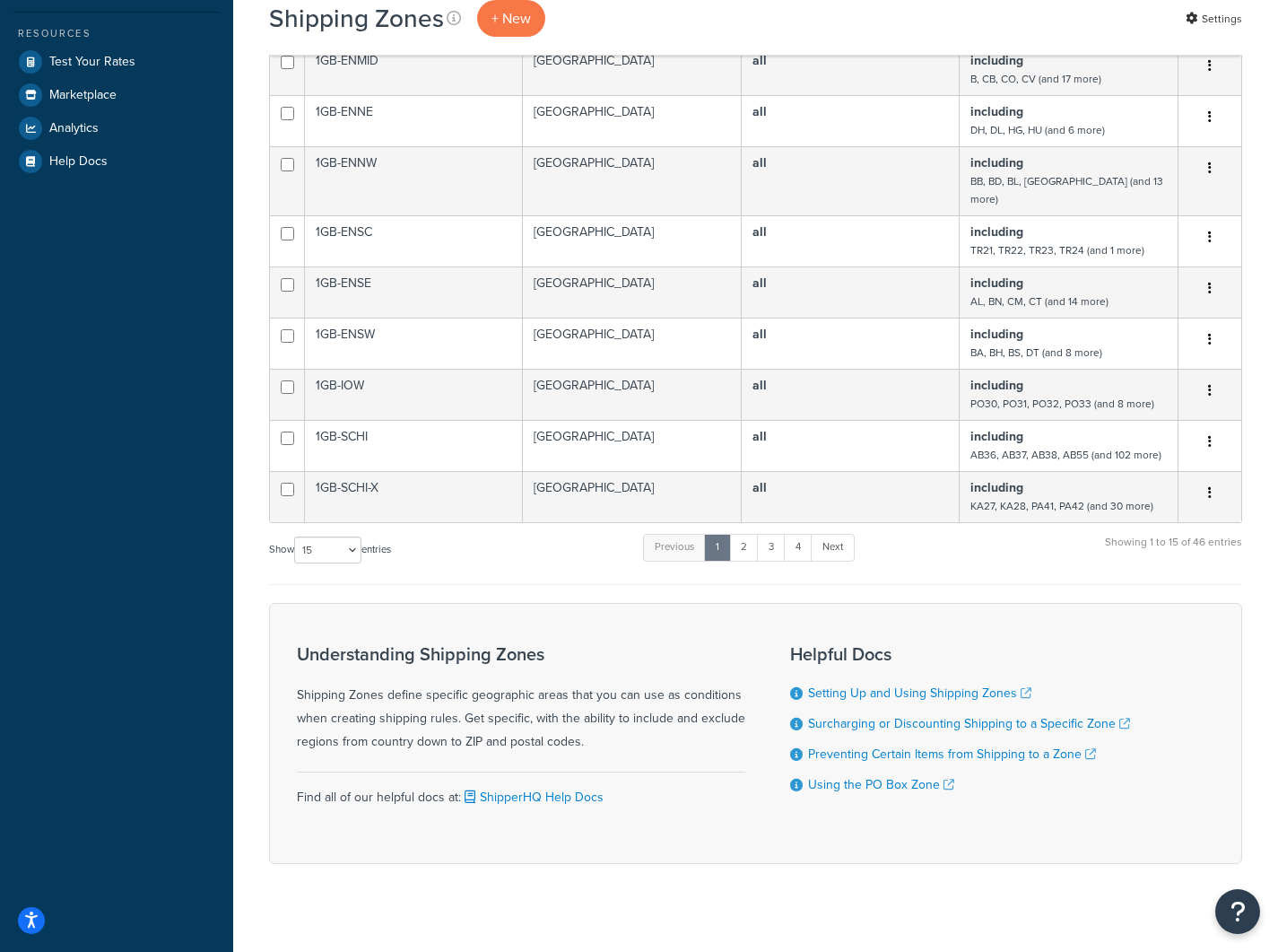
scroll to position [519, 0]
select select "50"
click at [296, 561] on select "10 15 25 50 100" at bounding box center [328, 549] width 67 height 27
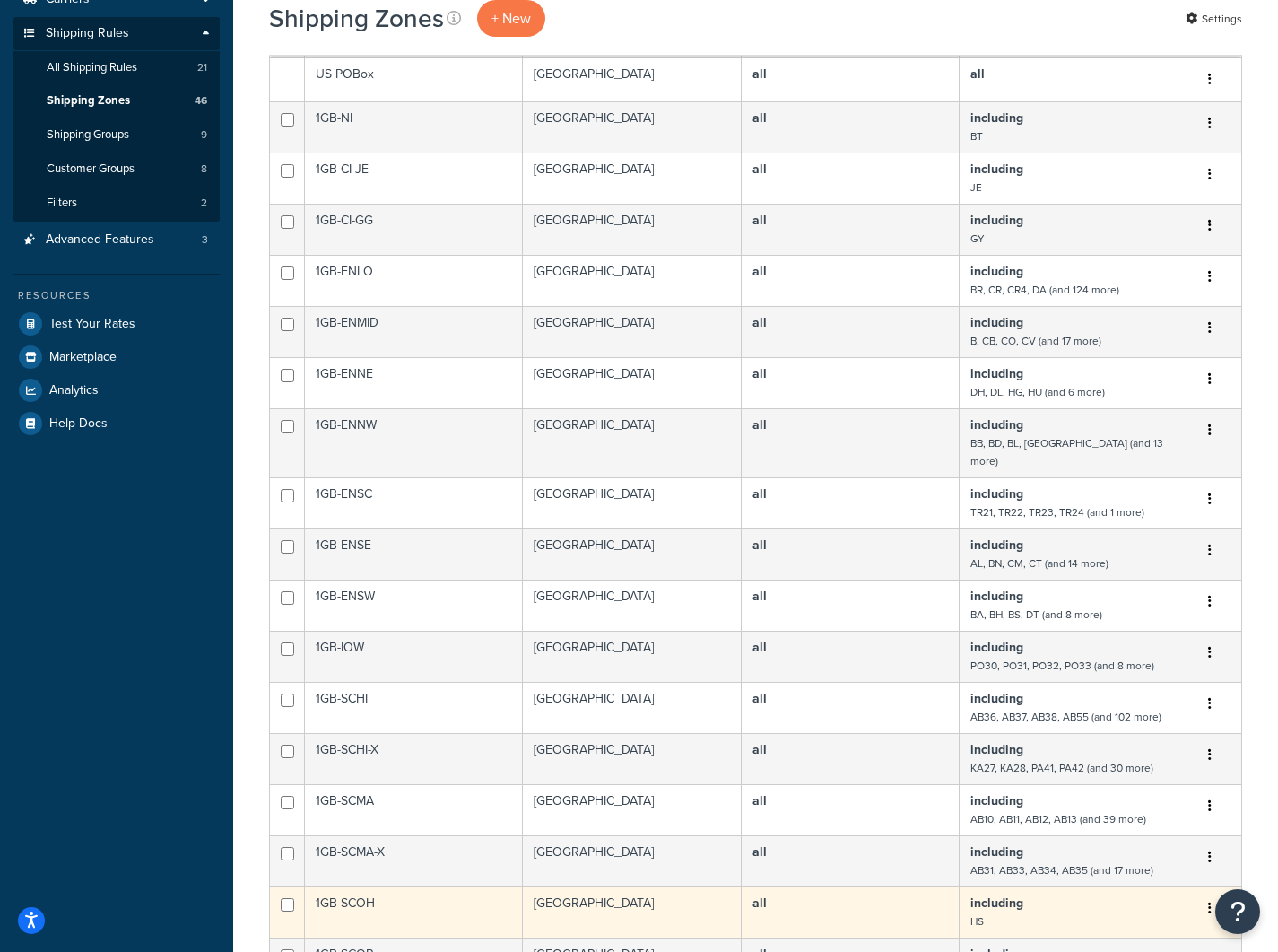
scroll to position [215, 0]
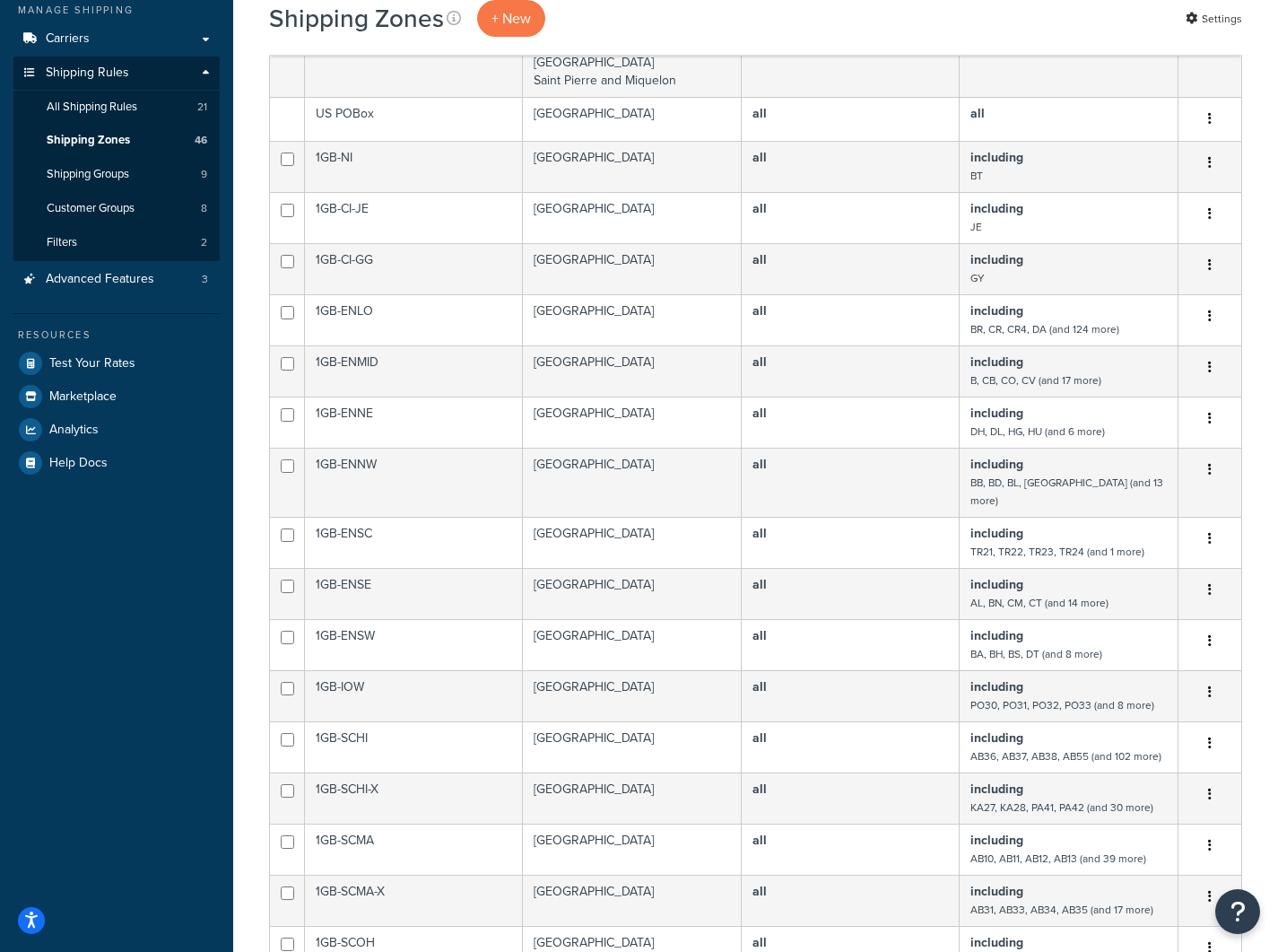
click at [889, 19] on div "Shipping Zones + New Settings" at bounding box center [756, 18] width 974 height 36
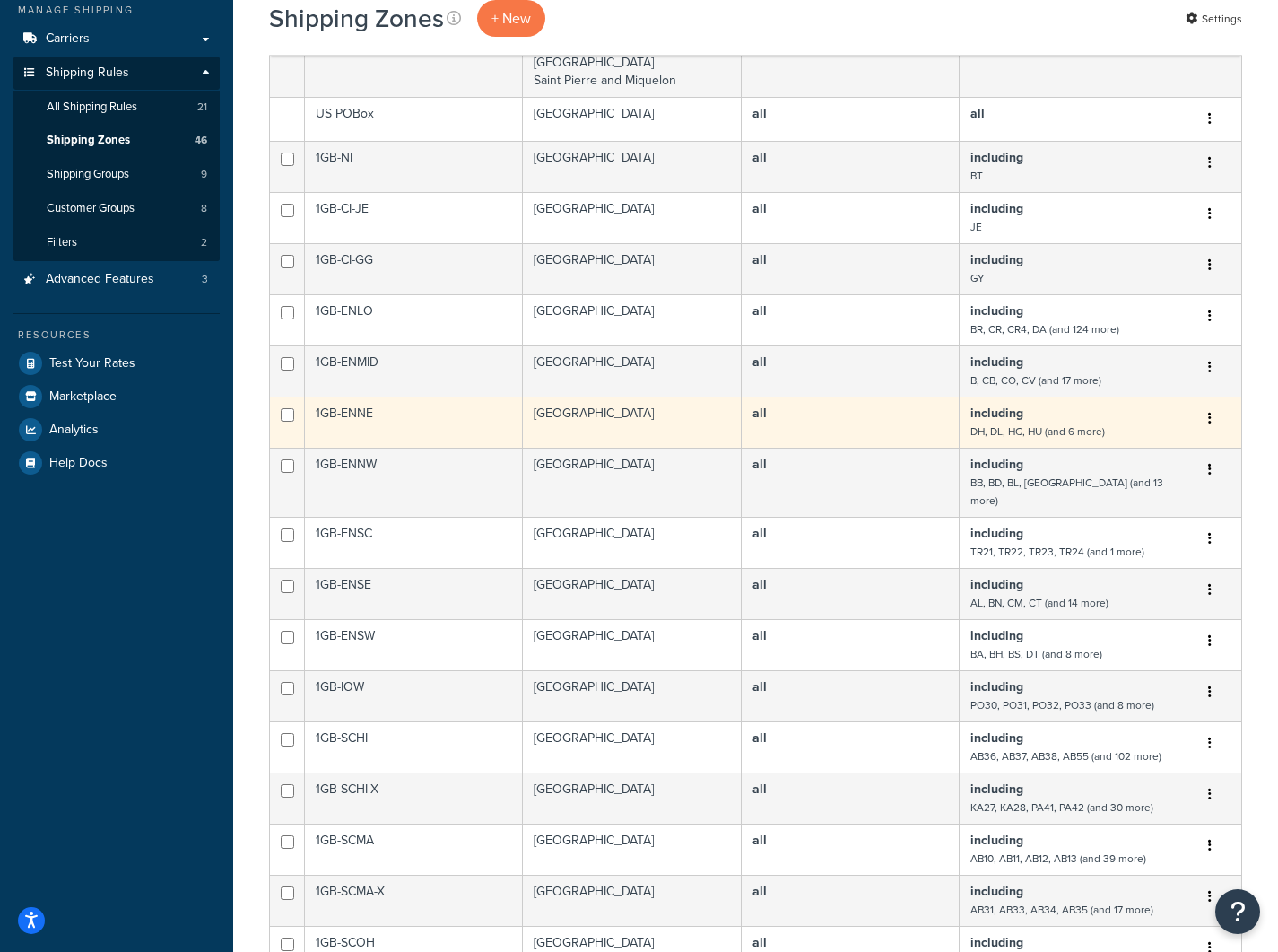
click at [954, 432] on td "all" at bounding box center [851, 422] width 218 height 51
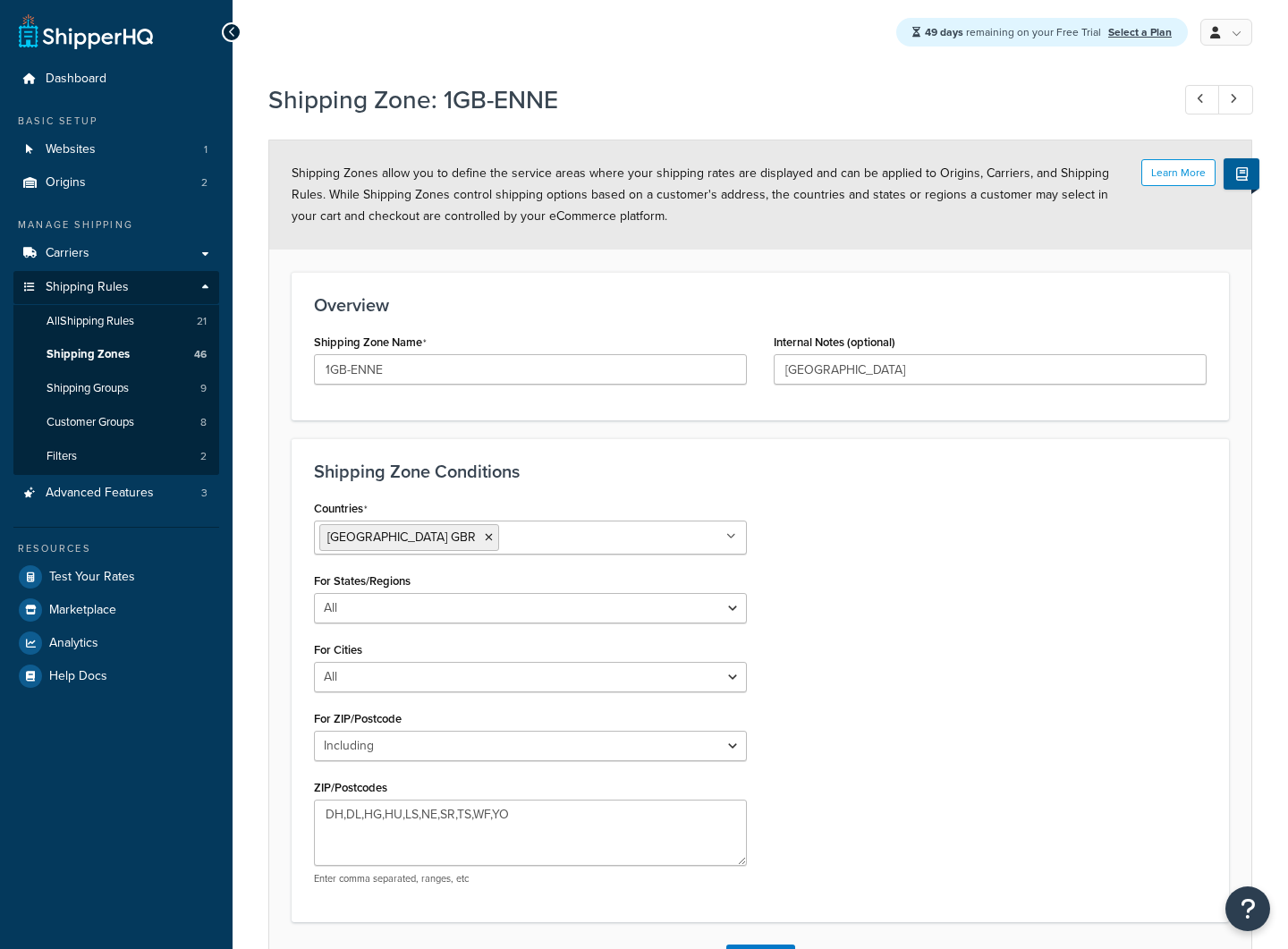
select select "including"
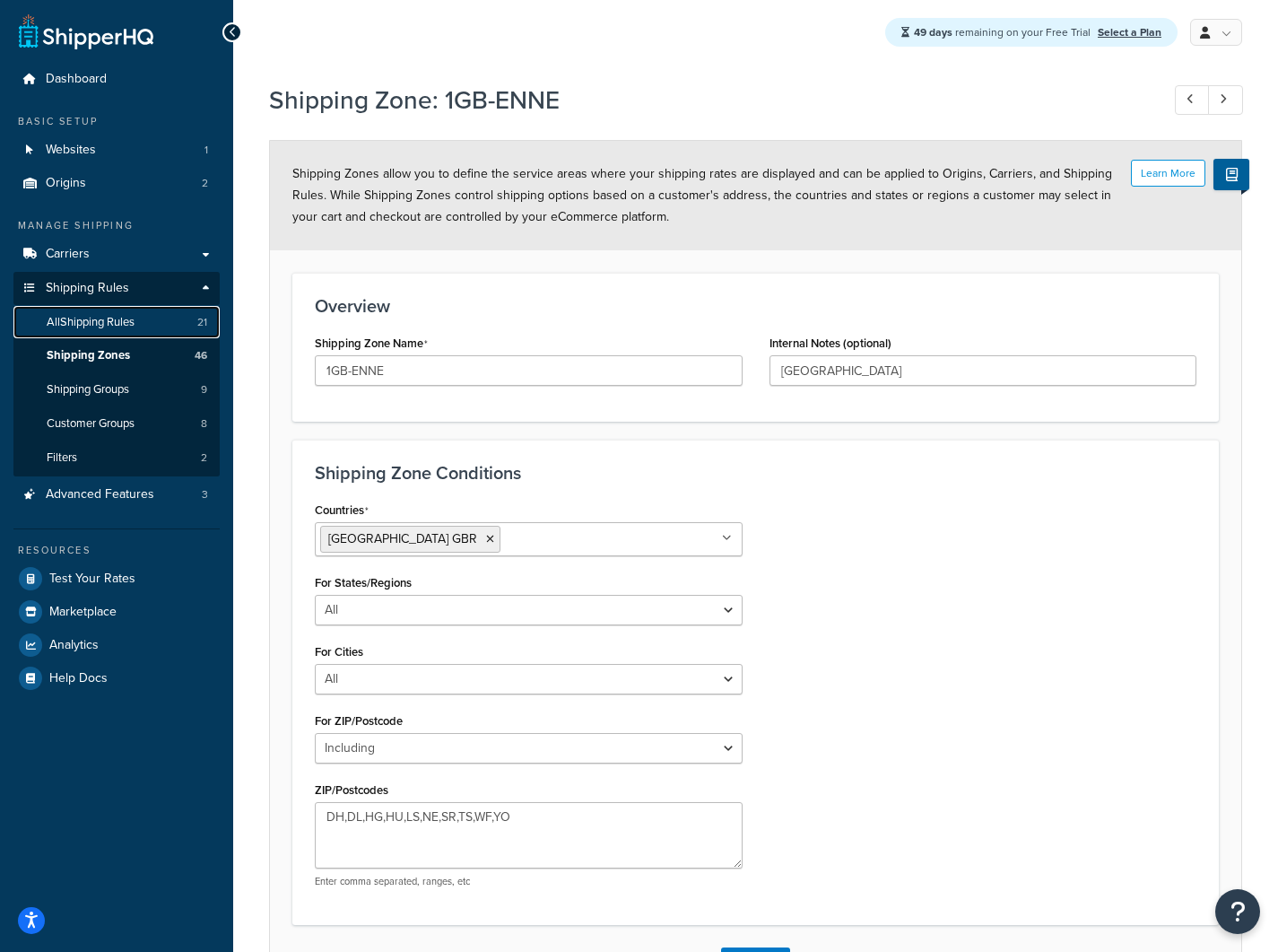
click at [88, 319] on span "All Shipping Rules" at bounding box center [90, 322] width 88 height 15
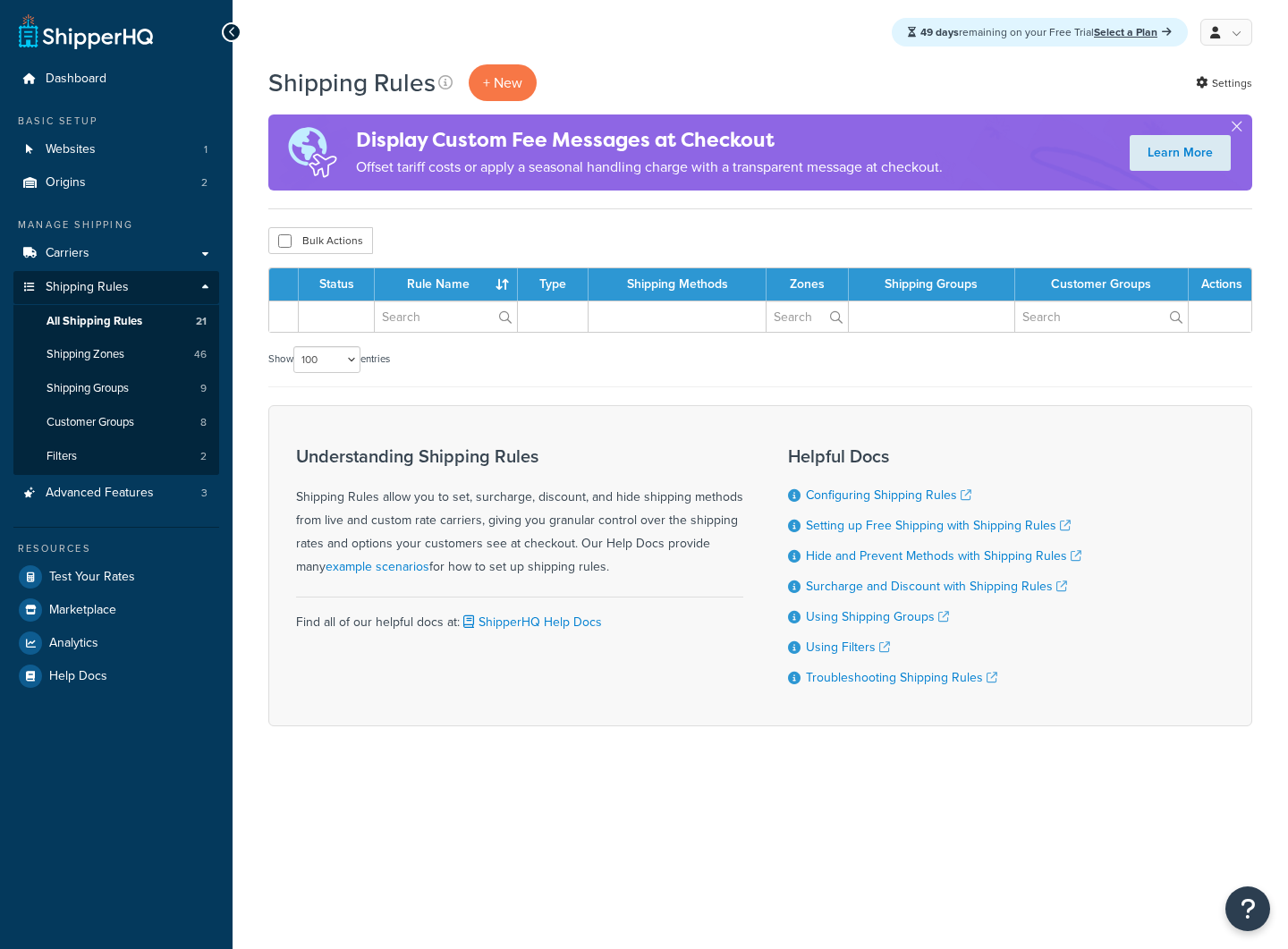
select select "100"
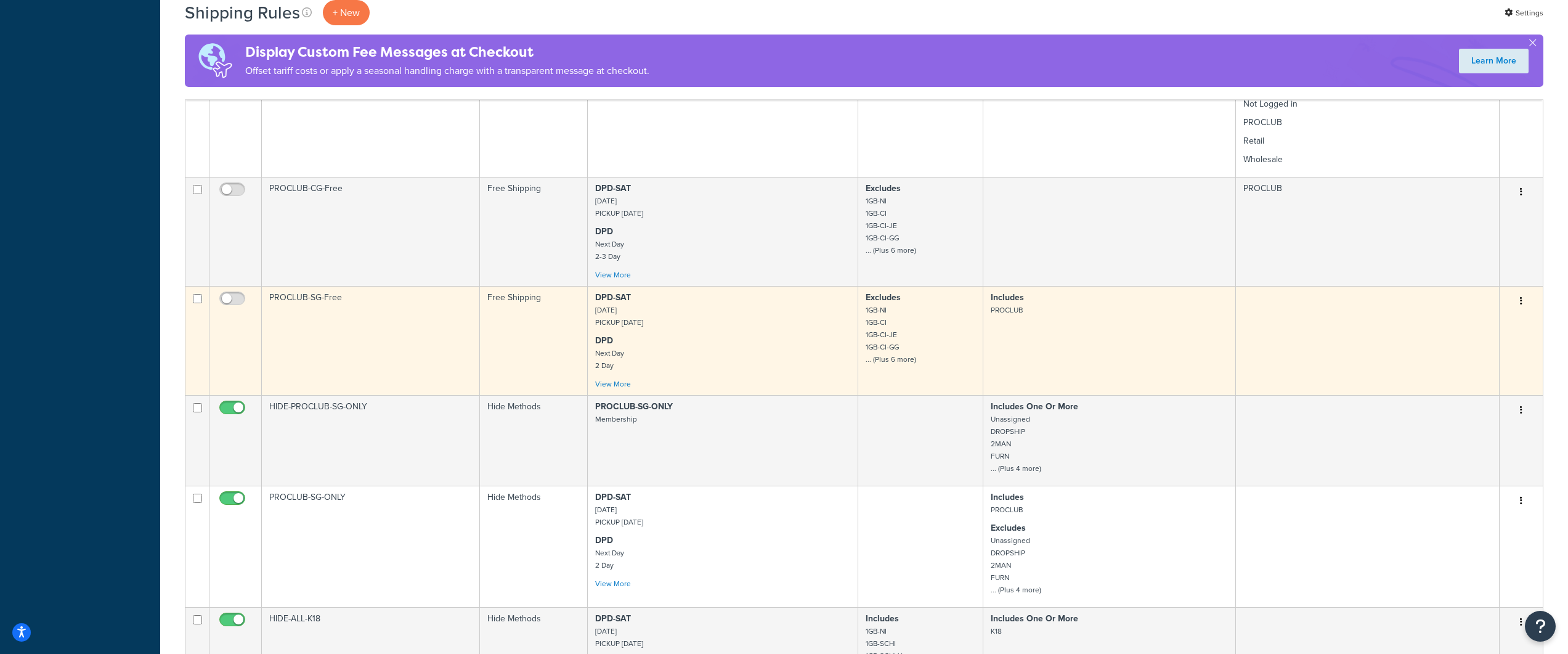
scroll to position [814, 0]
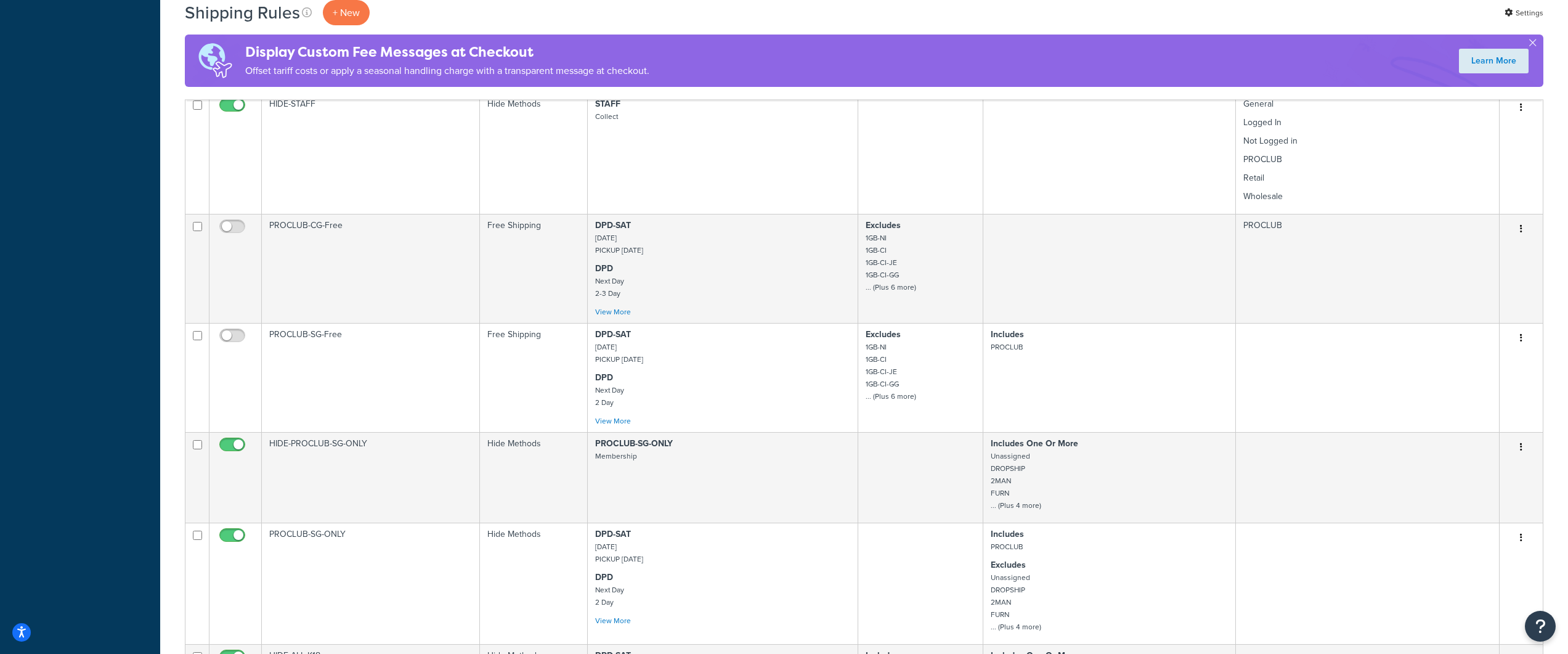
click at [858, 23] on div "Shipping Rules + New Settings" at bounding box center [864, 12] width 1358 height 25
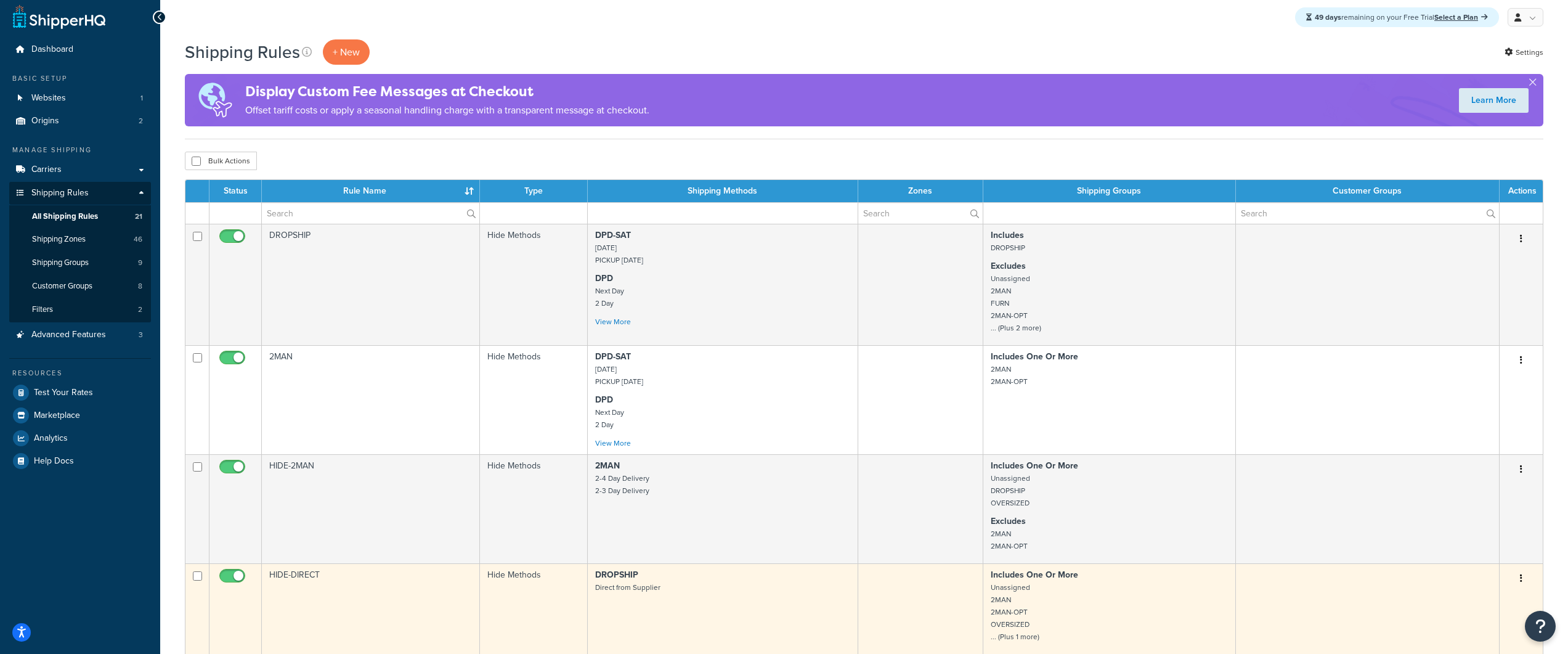
scroll to position [0, 0]
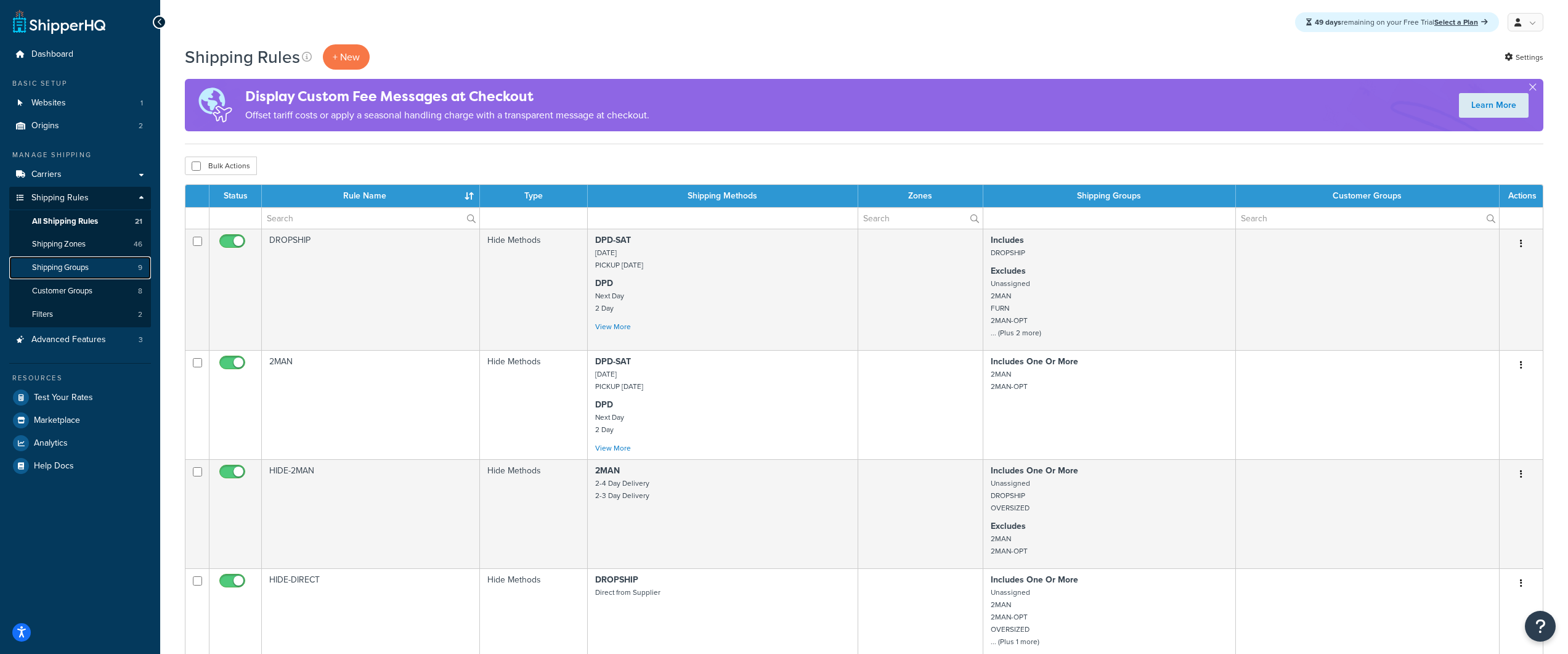
click at [94, 261] on link "Shipping Groups 9" at bounding box center [80, 268] width 142 height 23
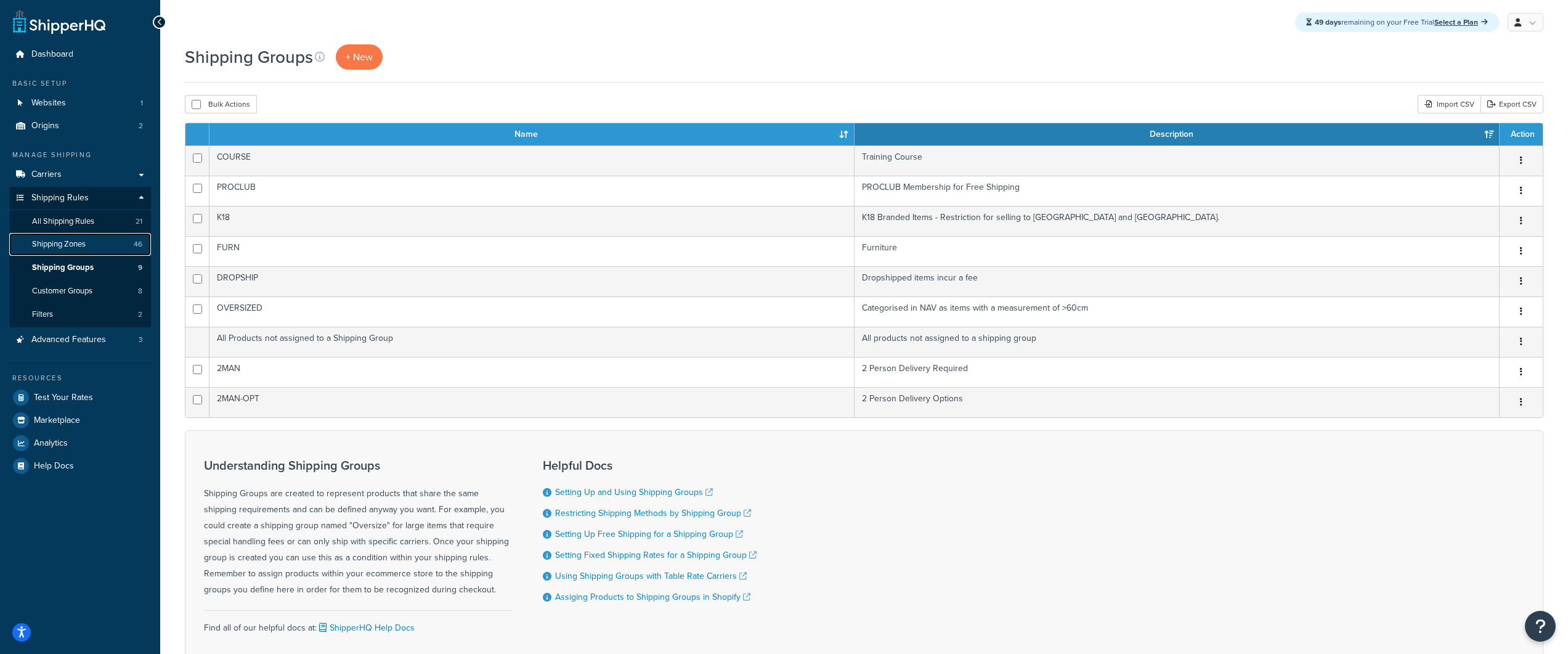
click at [89, 239] on link "Shipping Zones 46" at bounding box center [80, 244] width 142 height 23
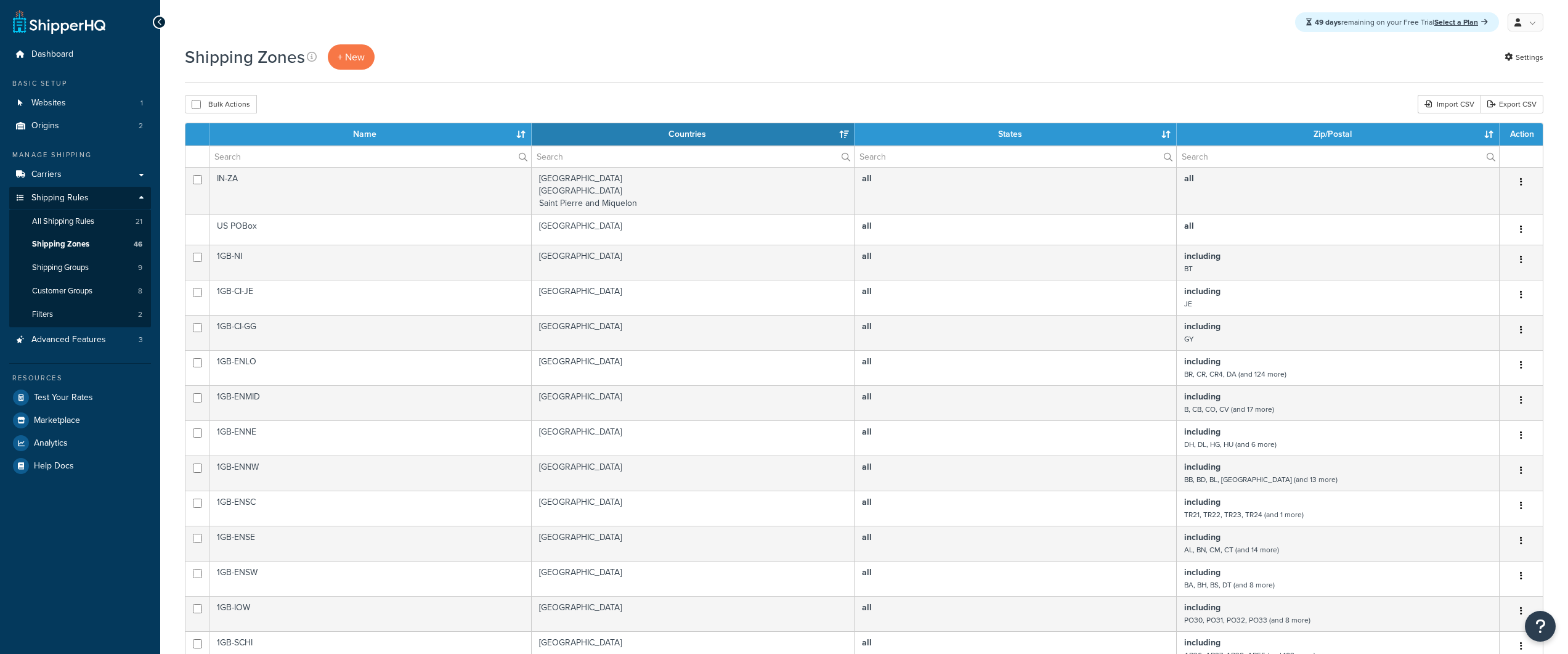
select select "15"
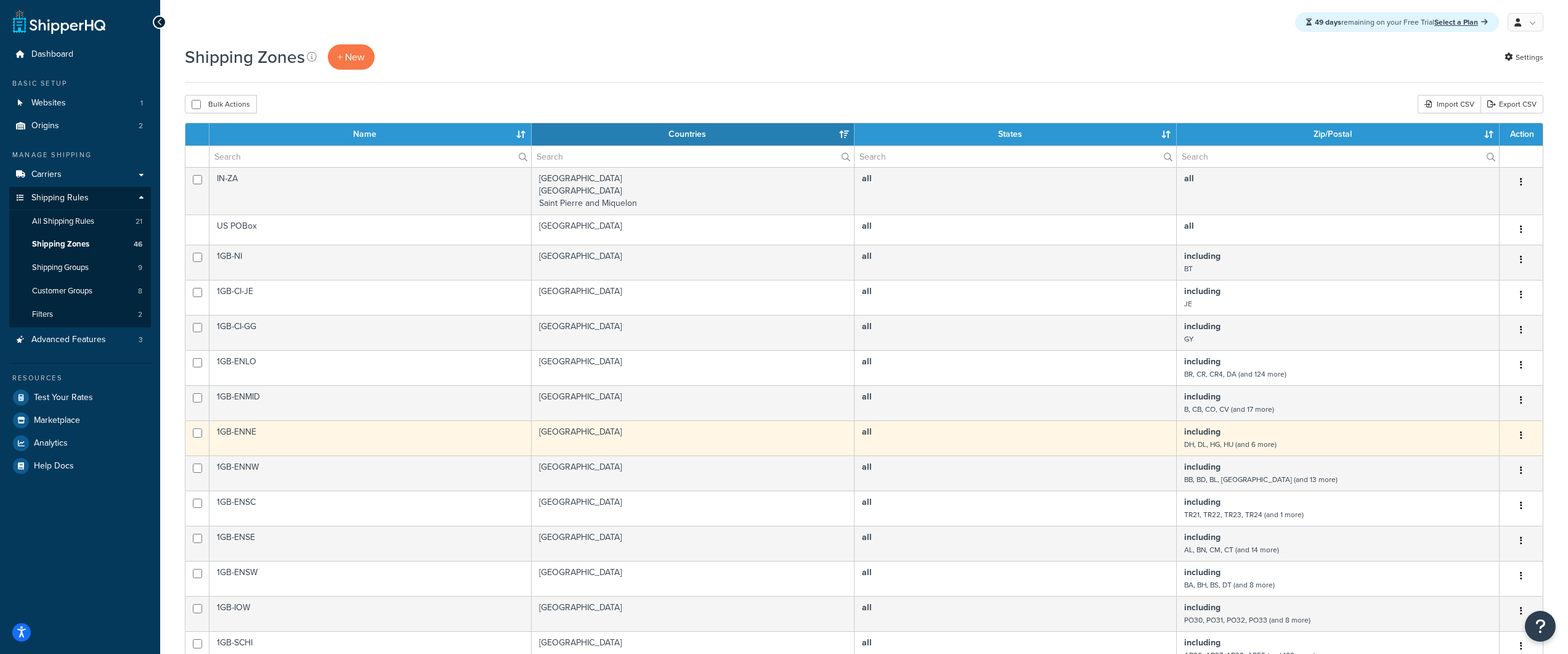
click at [1207, 441] on small "DH, DL, HG, HU (and 6 more)" at bounding box center [1230, 444] width 92 height 11
click at [1523, 441] on button "button" at bounding box center [1521, 436] width 17 height 20
click at [1493, 459] on link "Edit" at bounding box center [1471, 461] width 97 height 25
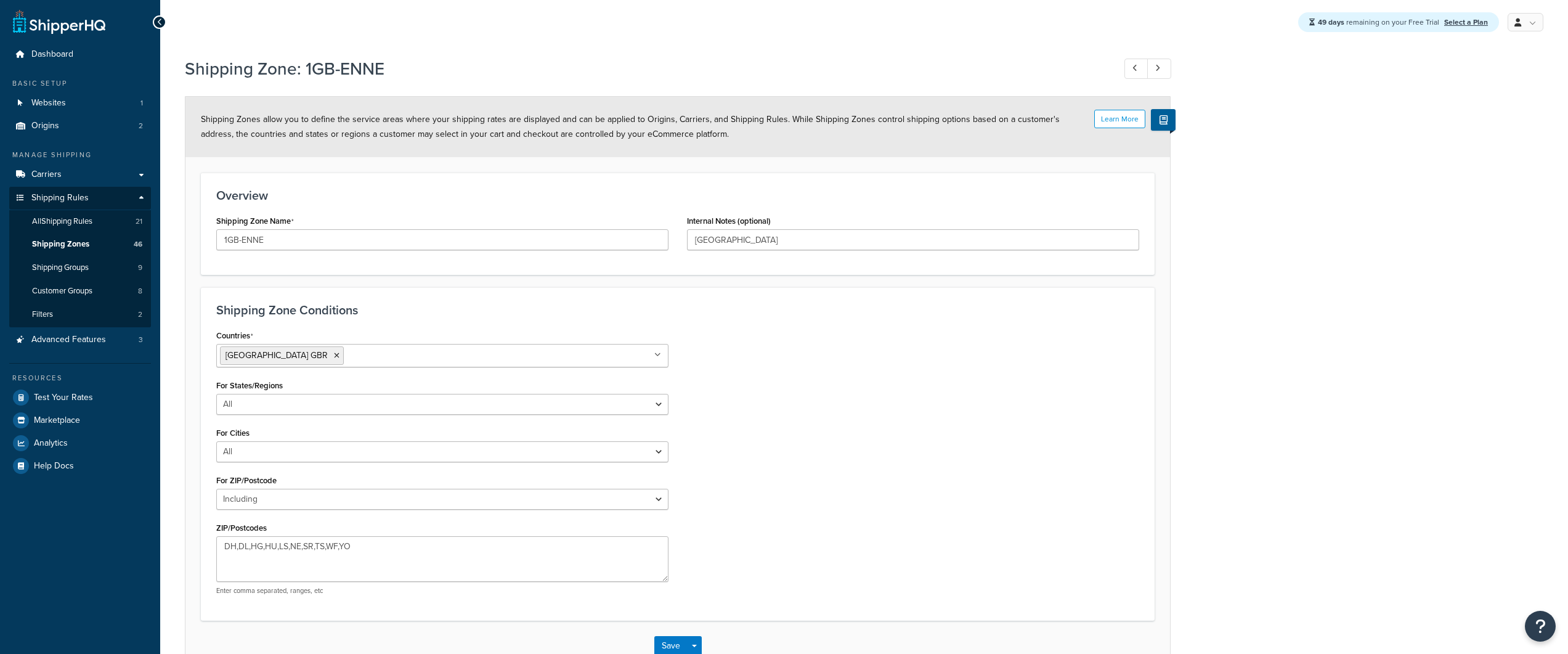
select select "including"
click at [87, 272] on span "Shipping Groups" at bounding box center [60, 268] width 57 height 11
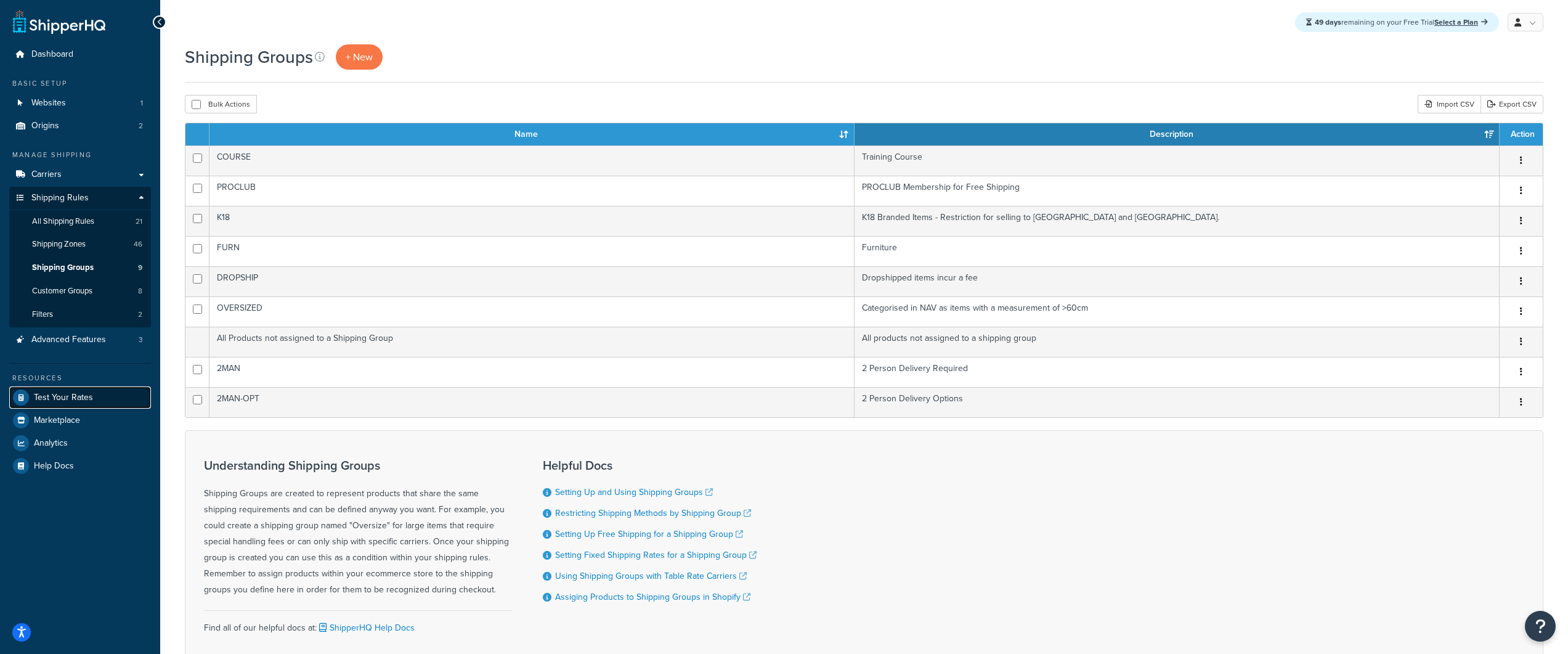
click at [82, 400] on span "Test Your Rates" at bounding box center [63, 398] width 59 height 11
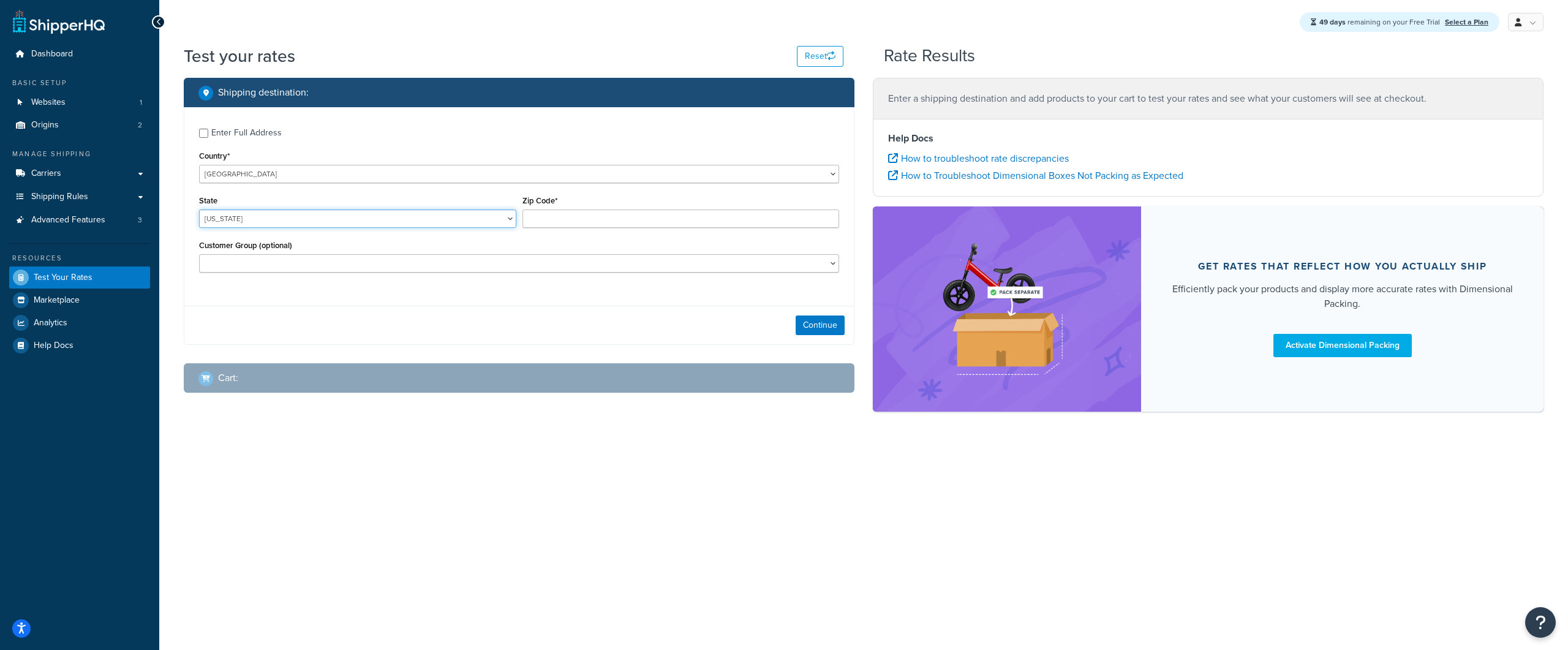
drag, startPoint x: 305, startPoint y: 223, endPoint x: 303, endPoint y: 185, distance: 38.1
click at [303, 185] on div "Enter Full Address Country* [GEOGRAPHIC_DATA] [GEOGRAPHIC_DATA] [GEOGRAPHIC_DAT…" at bounding box center [519, 202] width 670 height 189
click at [303, 184] on div "Enter Full Address Country* [GEOGRAPHIC_DATA] [GEOGRAPHIC_DATA] [GEOGRAPHIC_DAT…" at bounding box center [519, 202] width 670 height 189
click at [303, 183] on div "Enter Full Address Country* [GEOGRAPHIC_DATA] [GEOGRAPHIC_DATA] [GEOGRAPHIC_DAT…" at bounding box center [519, 202] width 670 height 189
select select "GB"
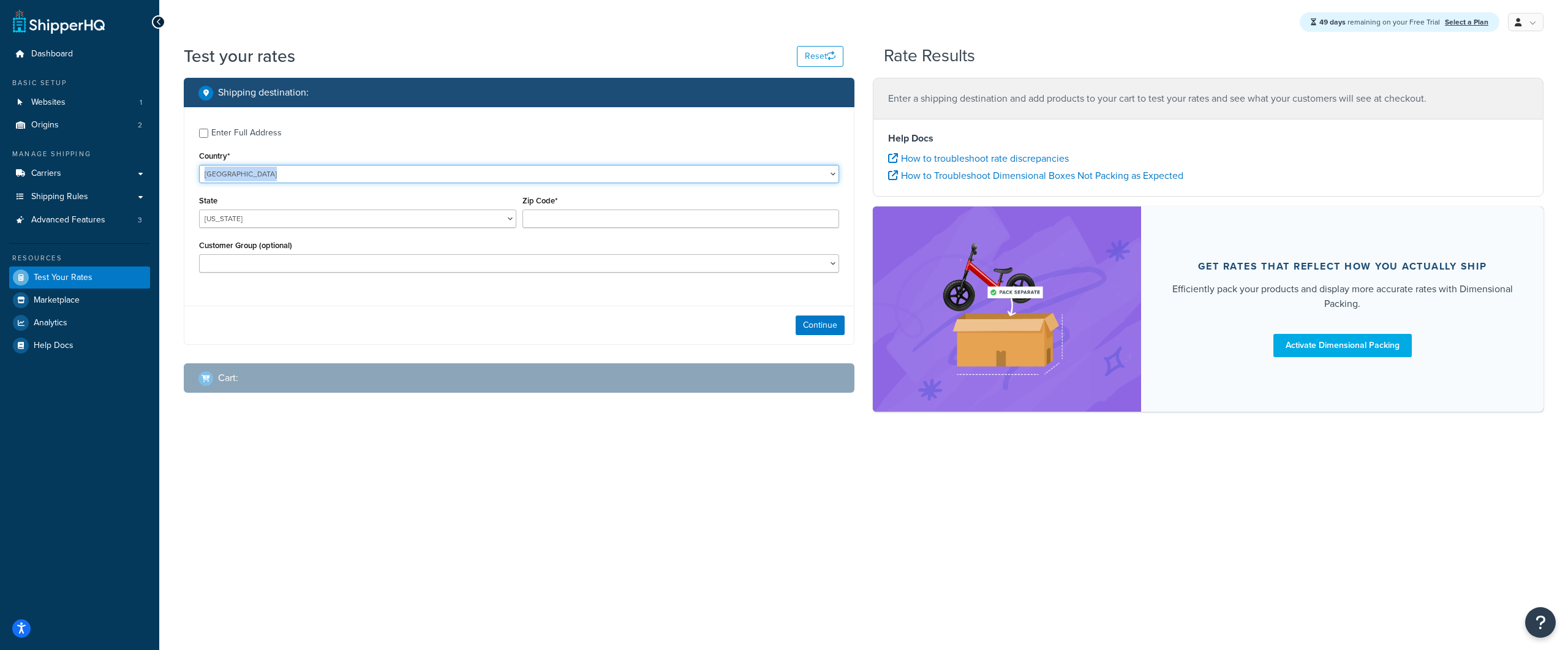
click at [199, 165] on select "United States United Kingdom Afghanistan Åland Islands Albania Algeria American…" at bounding box center [519, 174] width 640 height 19
click at [280, 244] on div "Free Trial Dashboard Basic Setup Websites 1 Origins 2 Manage Shipping Carriers …" at bounding box center [784, 325] width 1568 height 650
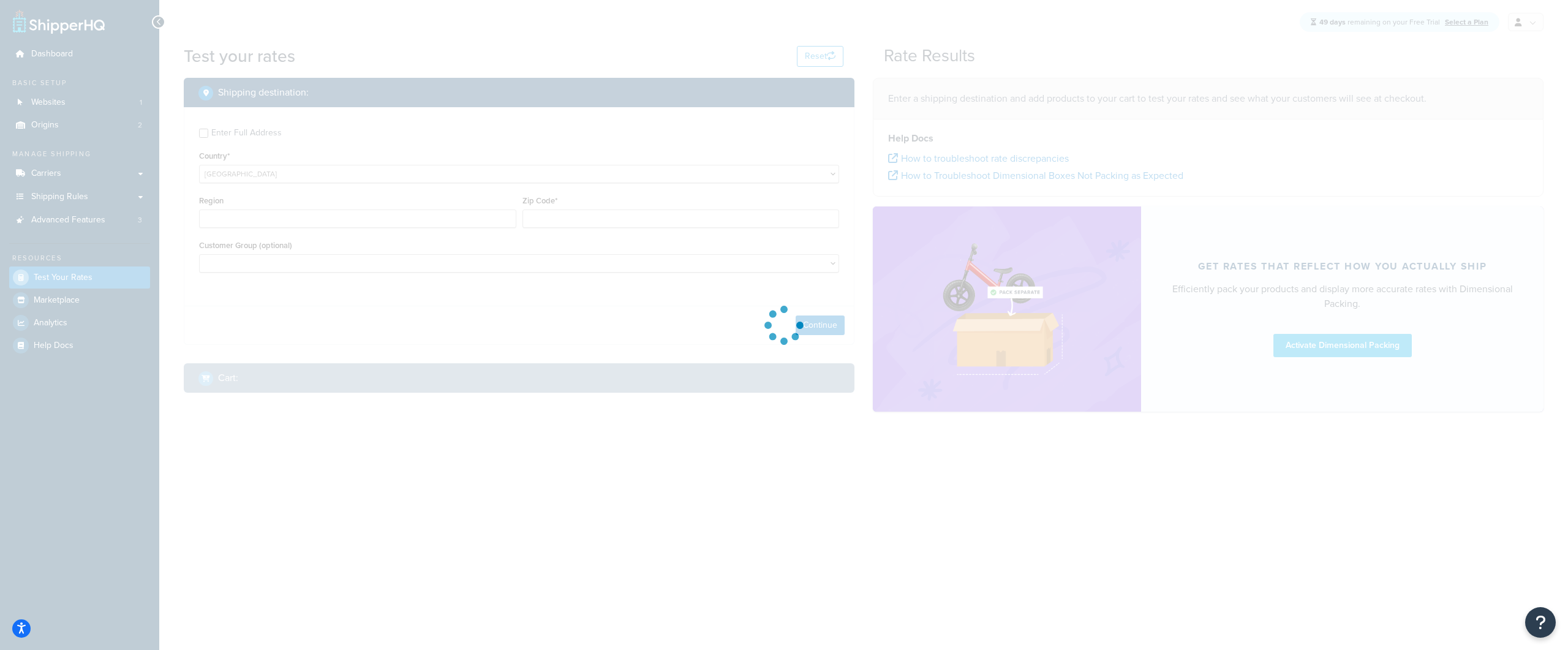
type input "AL"
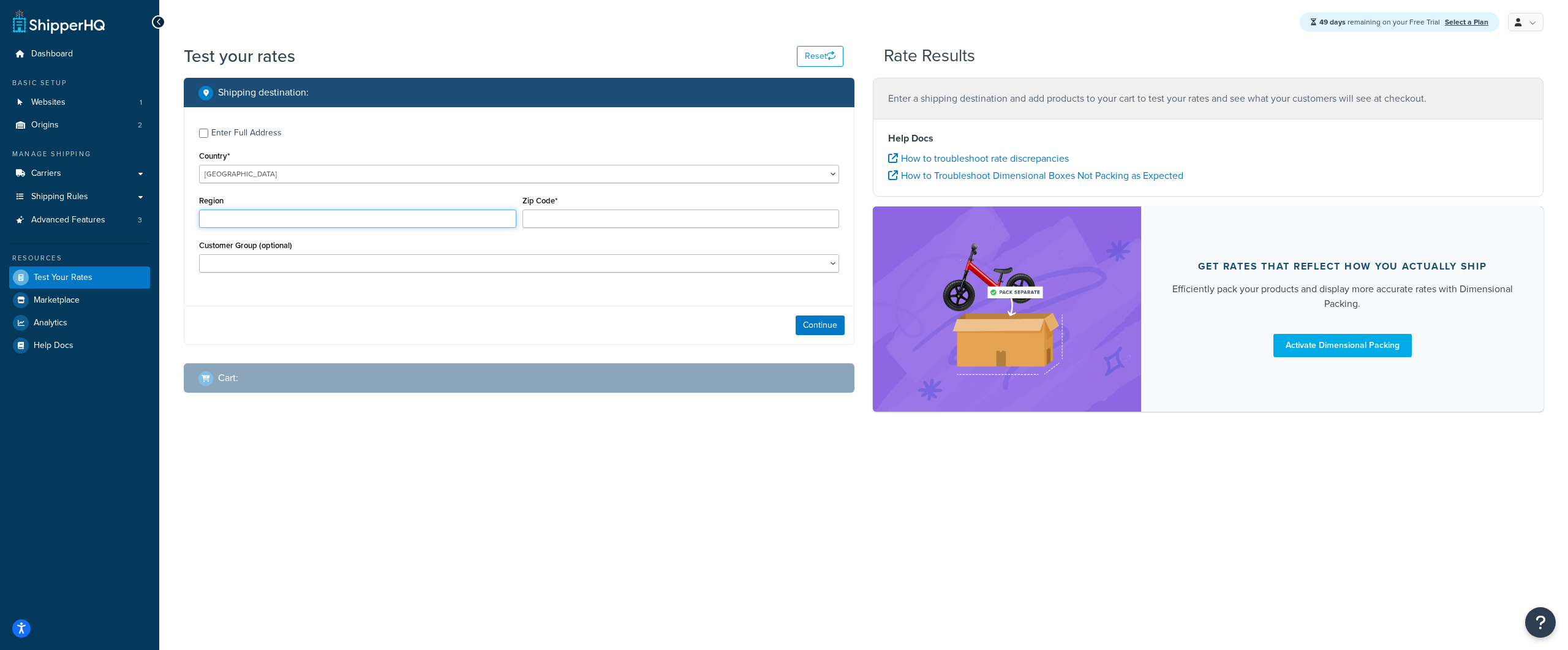
click at [276, 221] on input "Region" at bounding box center [358, 219] width 318 height 19
click at [278, 216] on input "Region" at bounding box center [358, 219] width 318 height 19
click at [639, 220] on input "Zip Code*" at bounding box center [681, 219] width 318 height 19
type input "HG3"
click at [823, 323] on button "Continue" at bounding box center [820, 326] width 49 height 20
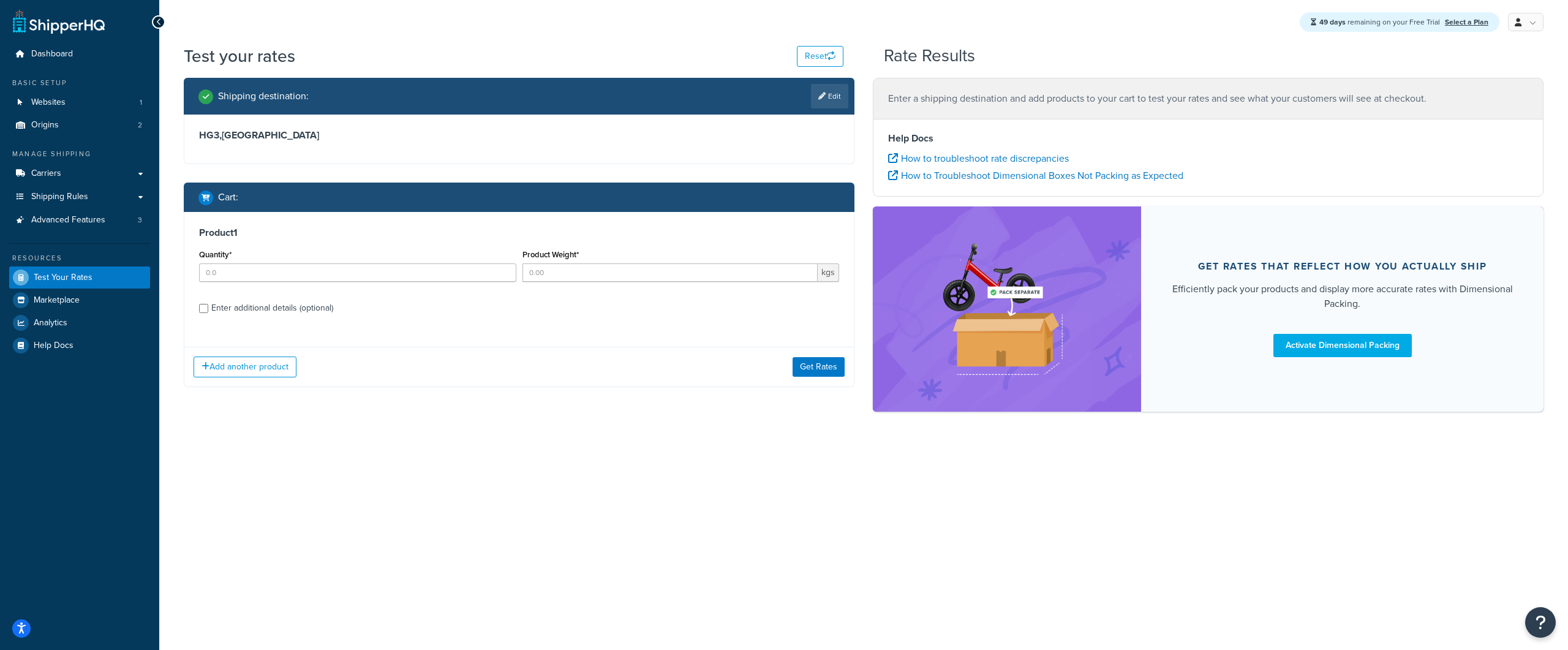
click at [323, 283] on div "Quantity*" at bounding box center [357, 269] width 323 height 45
click at [307, 270] on input "Quantity*" at bounding box center [358, 273] width 318 height 19
type input "1"
click at [608, 277] on input "Product Weight*" at bounding box center [670, 273] width 296 height 19
type input "15"
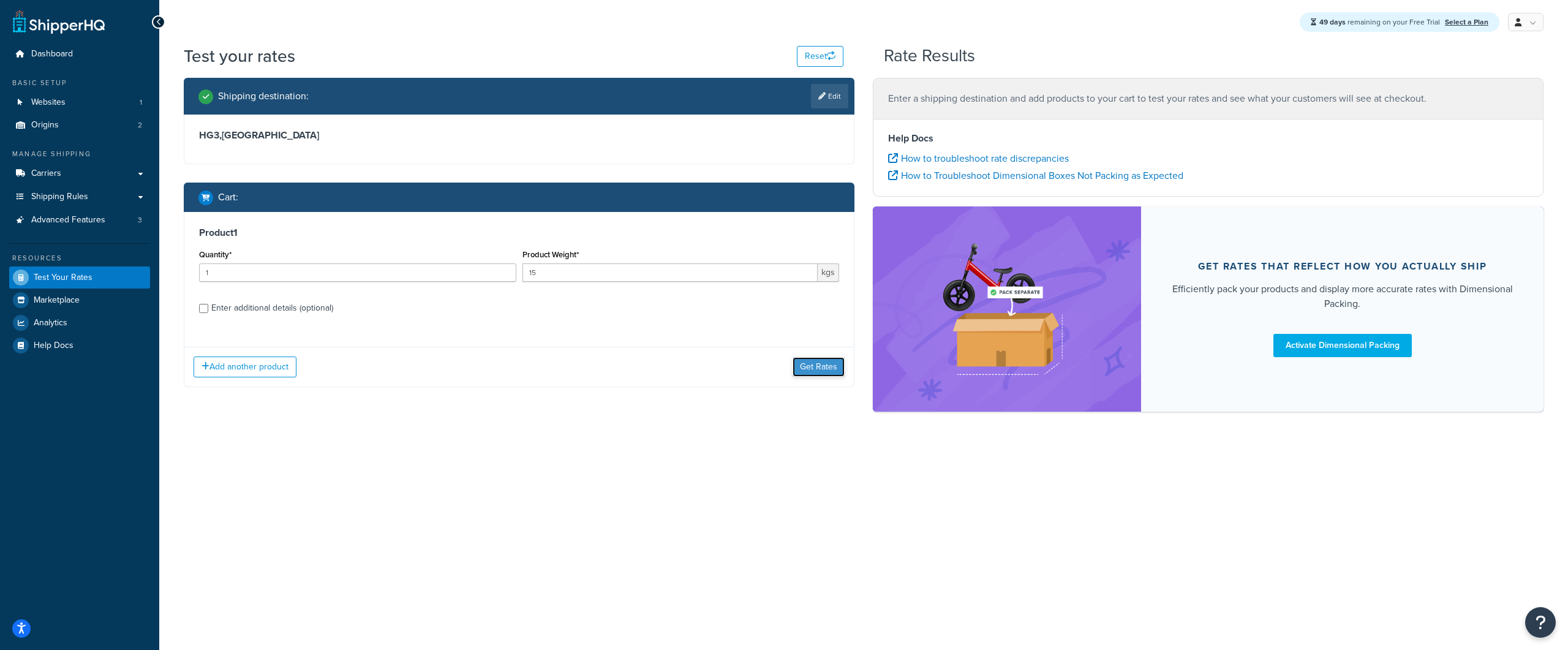
click at [800, 369] on button "Get Rates" at bounding box center [819, 367] width 52 height 20
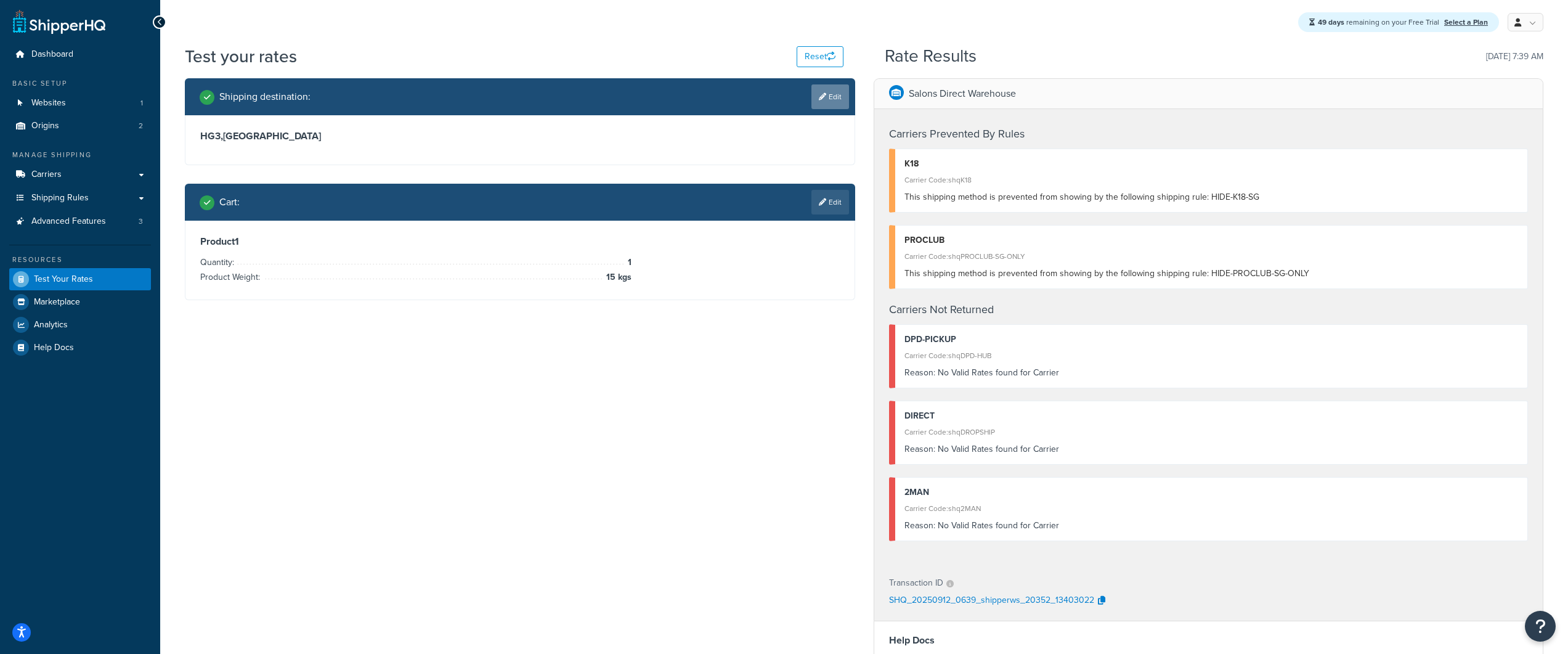
click at [833, 104] on link "Edit" at bounding box center [830, 97] width 37 height 25
select select "GB"
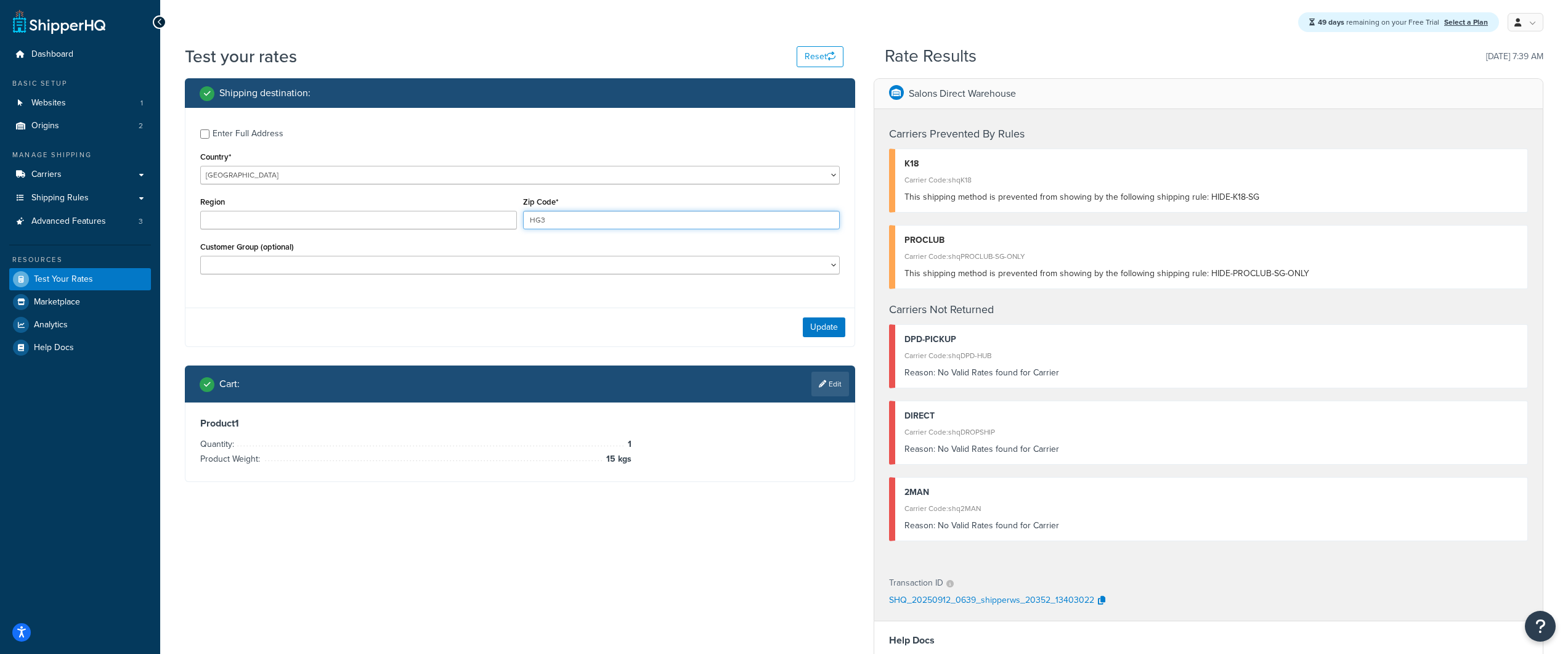
click at [620, 220] on input "HG3" at bounding box center [682, 220] width 317 height 19
type input "HG32fp"
click at [825, 321] on button "Update" at bounding box center [824, 328] width 42 height 20
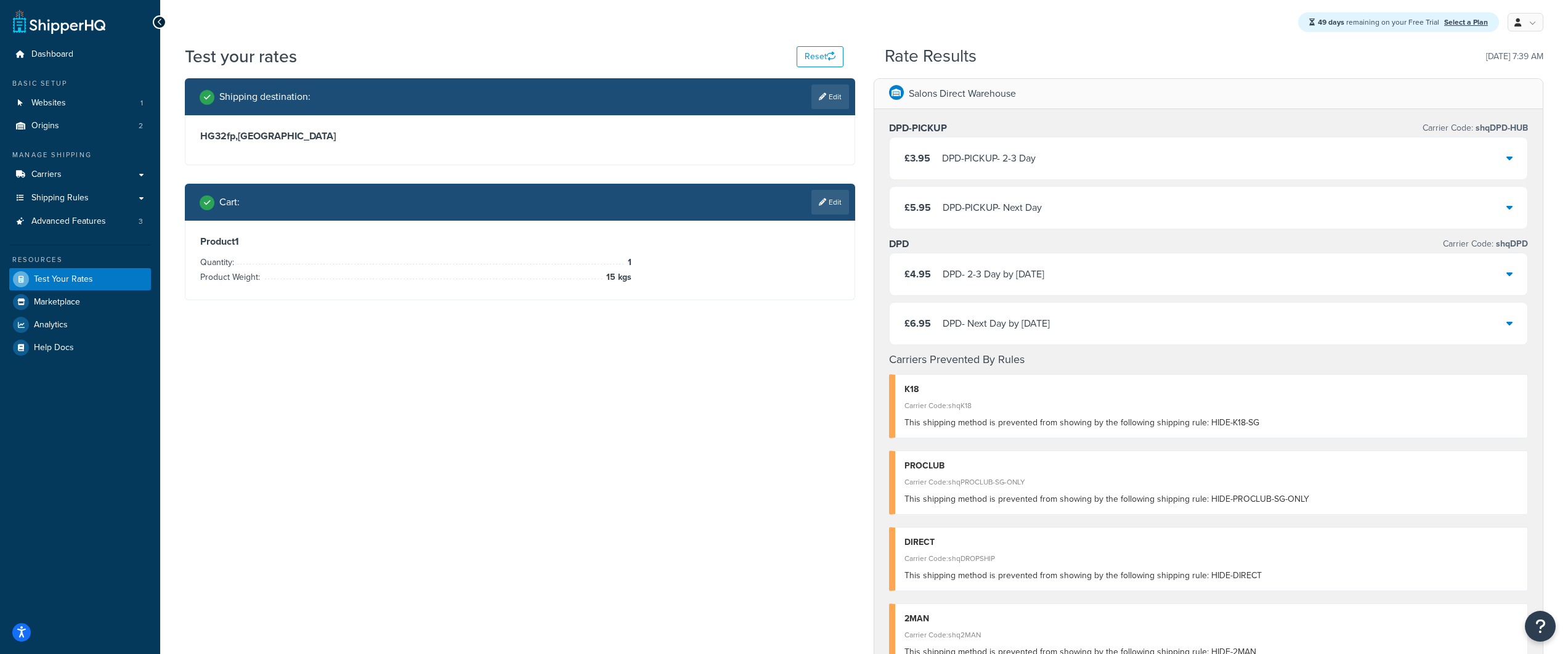
click at [319, 364] on div "Shipping destination : Edit HG32fp , United Kingdom Cart : Edit Product 1 Quant…" at bounding box center [863, 615] width 1377 height 1075
click at [51, 228] on link "Advanced Features 3" at bounding box center [80, 222] width 142 height 23
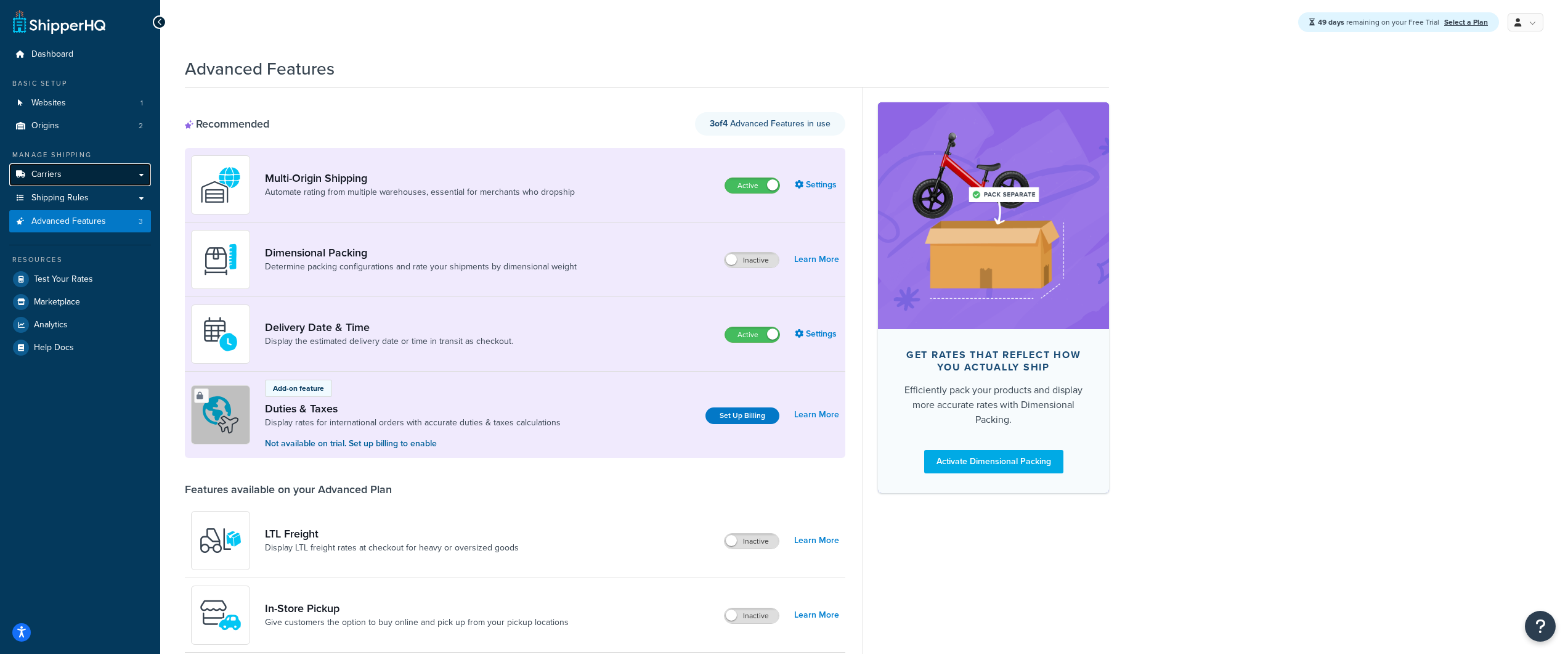
click at [83, 179] on link "Carriers" at bounding box center [80, 175] width 142 height 23
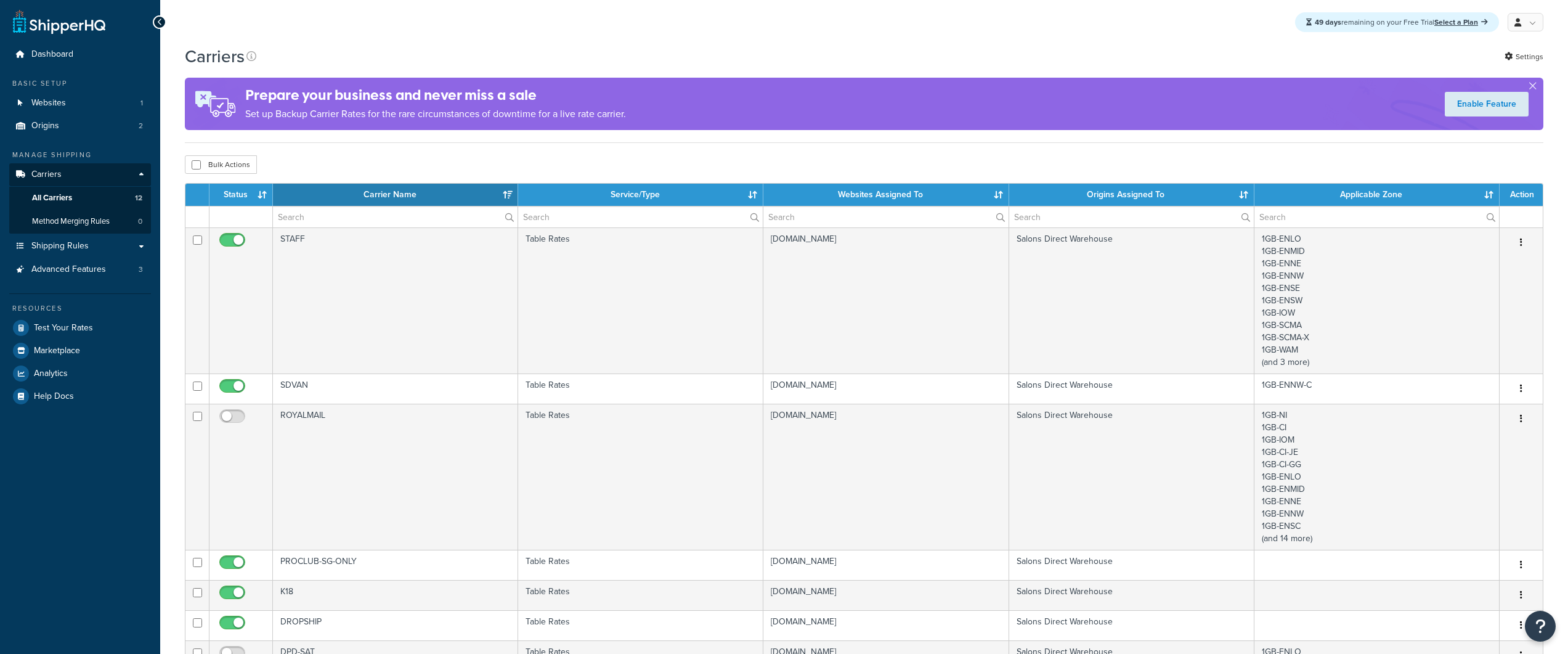
select select "15"
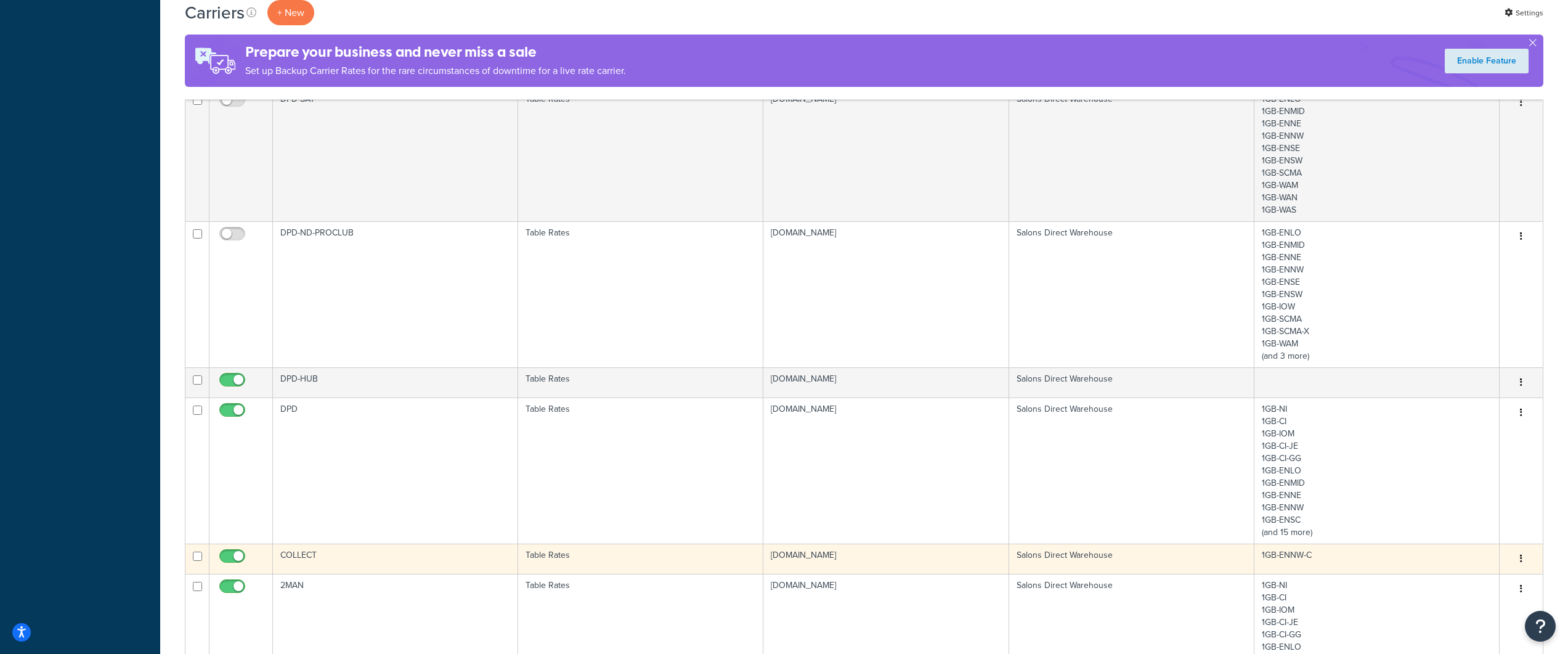
scroll to position [518, 0]
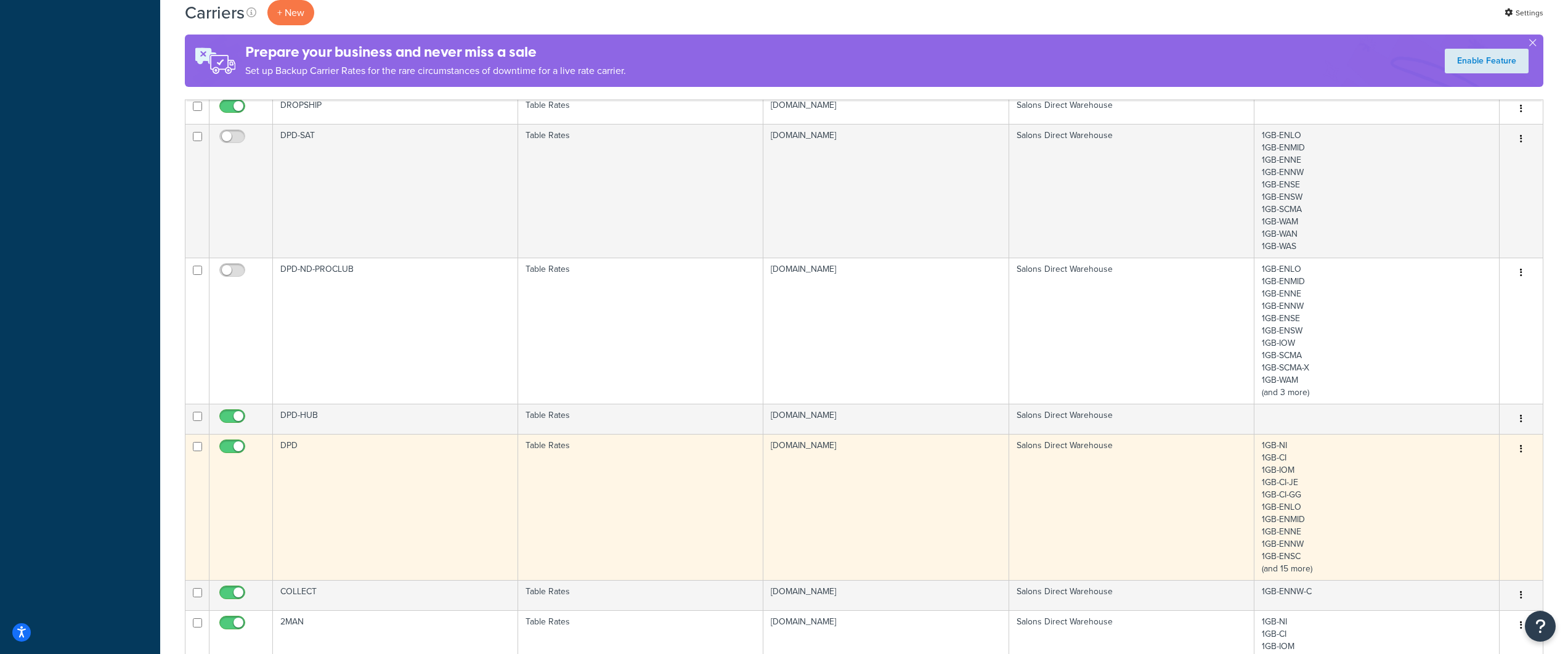
click at [435, 481] on td "DPD" at bounding box center [395, 507] width 245 height 146
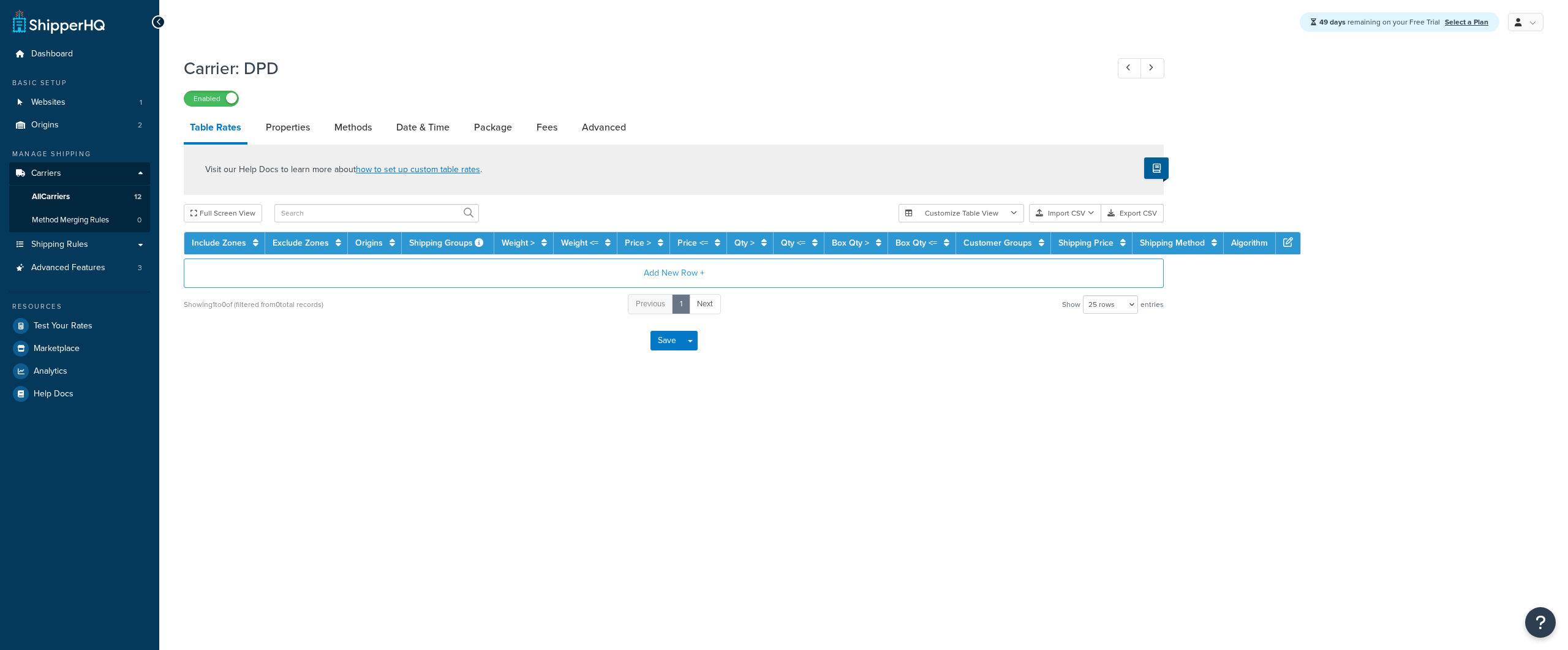
select select "25"
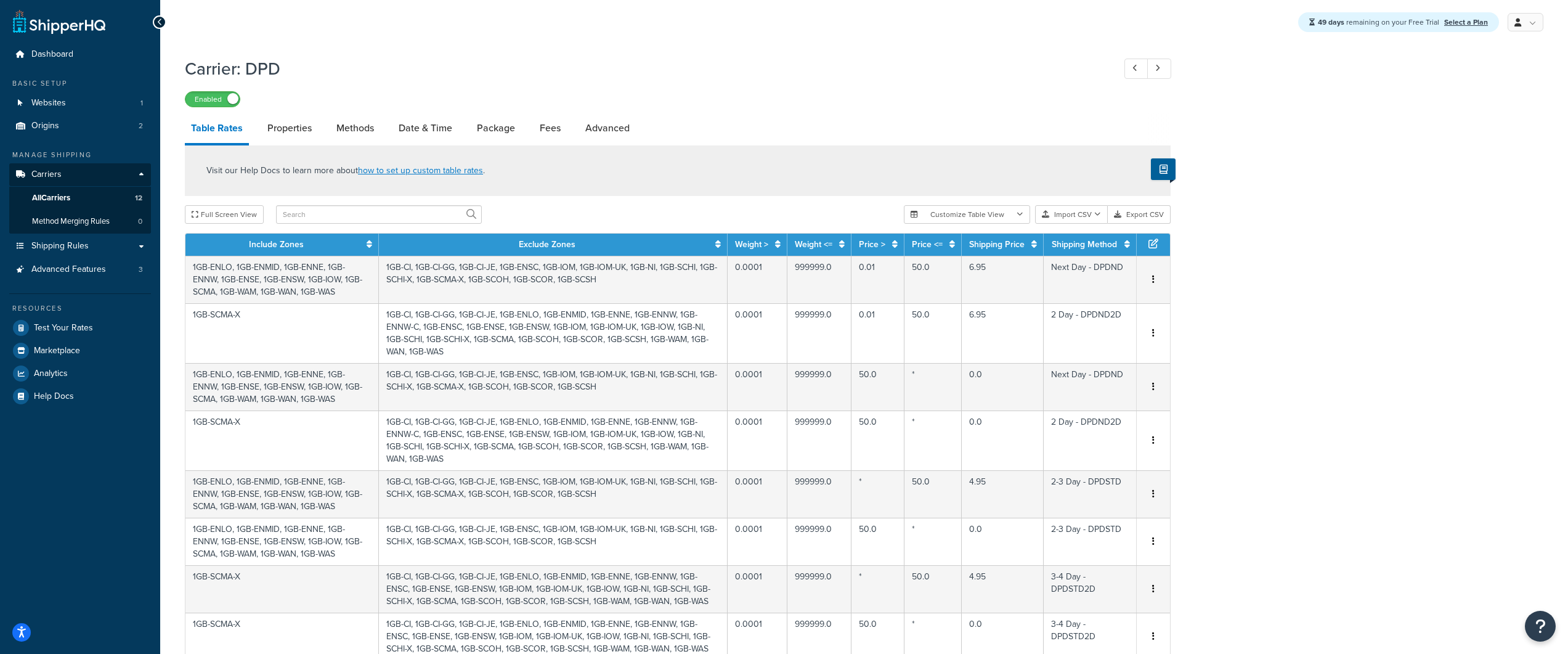
click at [777, 99] on div "Enabled" at bounding box center [677, 99] width 985 height 17
